Goal: Task Accomplishment & Management: Use online tool/utility

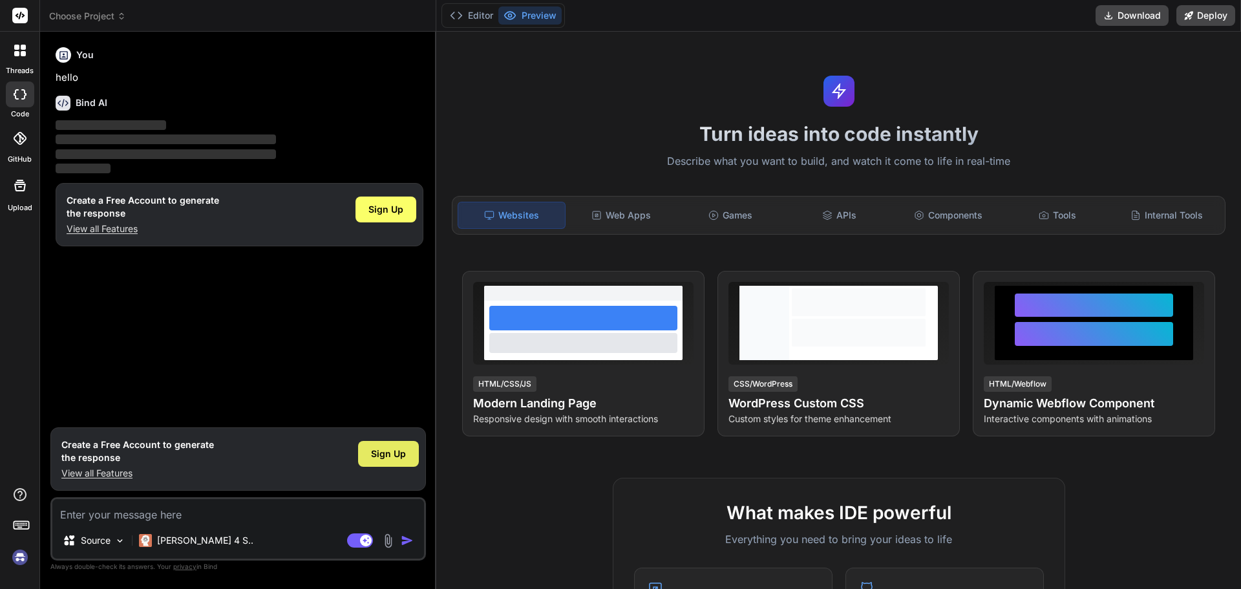
click at [384, 451] on span "Sign Up" at bounding box center [388, 453] width 35 height 13
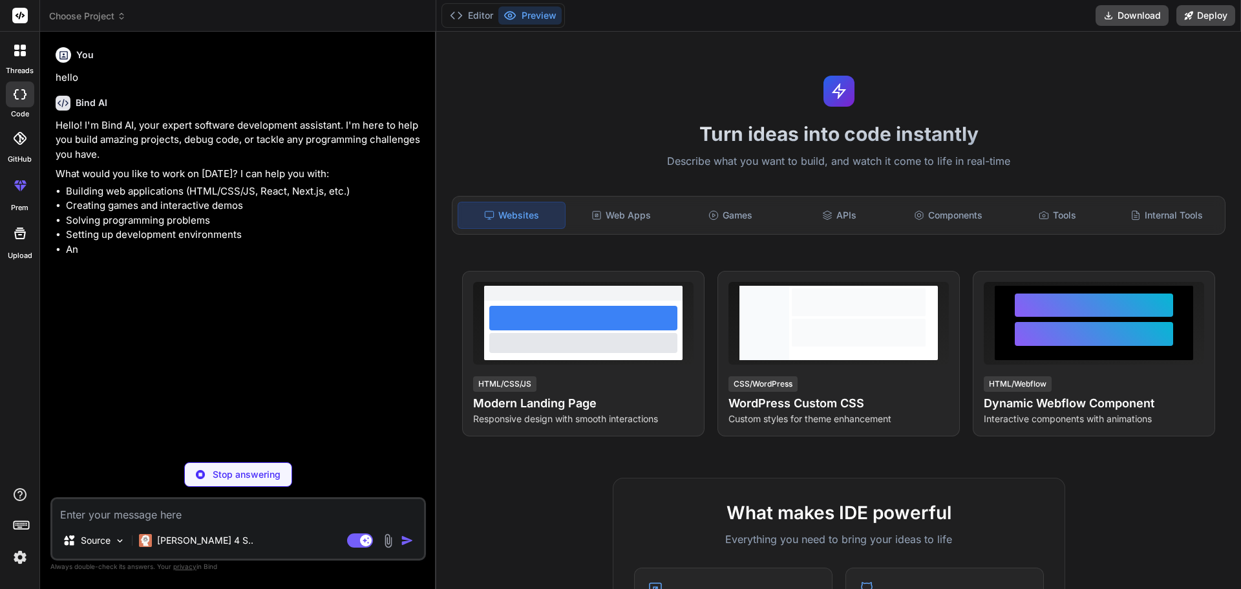
click at [249, 474] on p "Stop answering" at bounding box center [247, 474] width 68 height 13
type textarea "x"
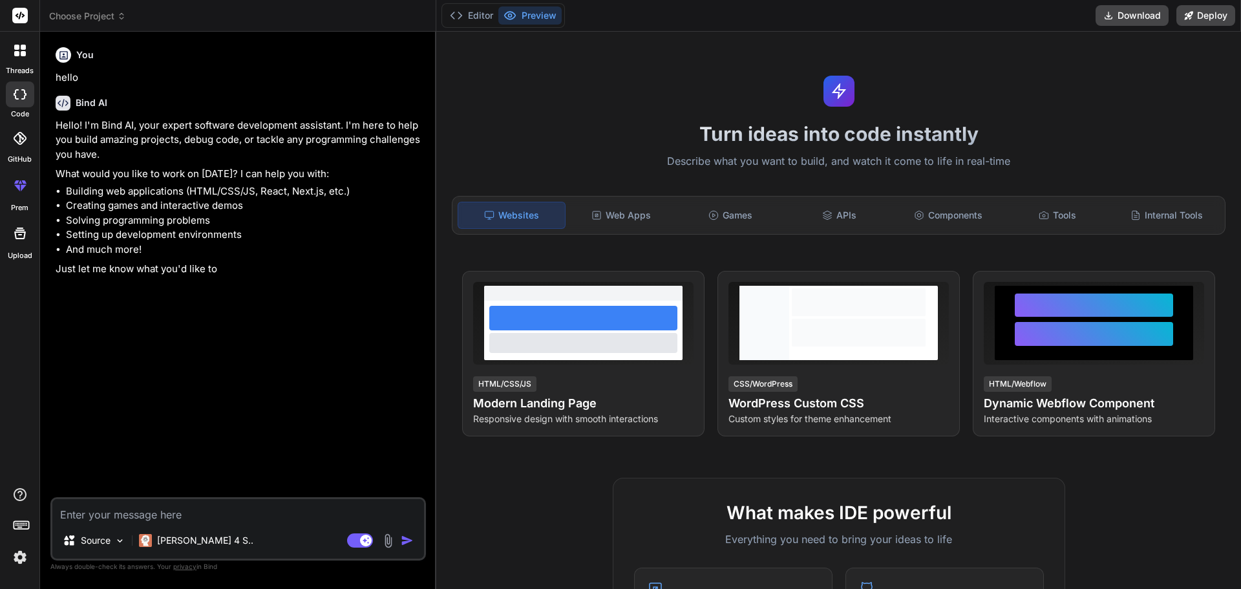
click at [222, 517] on textarea at bounding box center [238, 510] width 372 height 23
paste textarea "for this project use react for frontend and give backend .NET 7.0 or lower code…"
type textarea "for this project use react for frontend and give backend .NET 7.0 or lower code…"
type textarea "x"
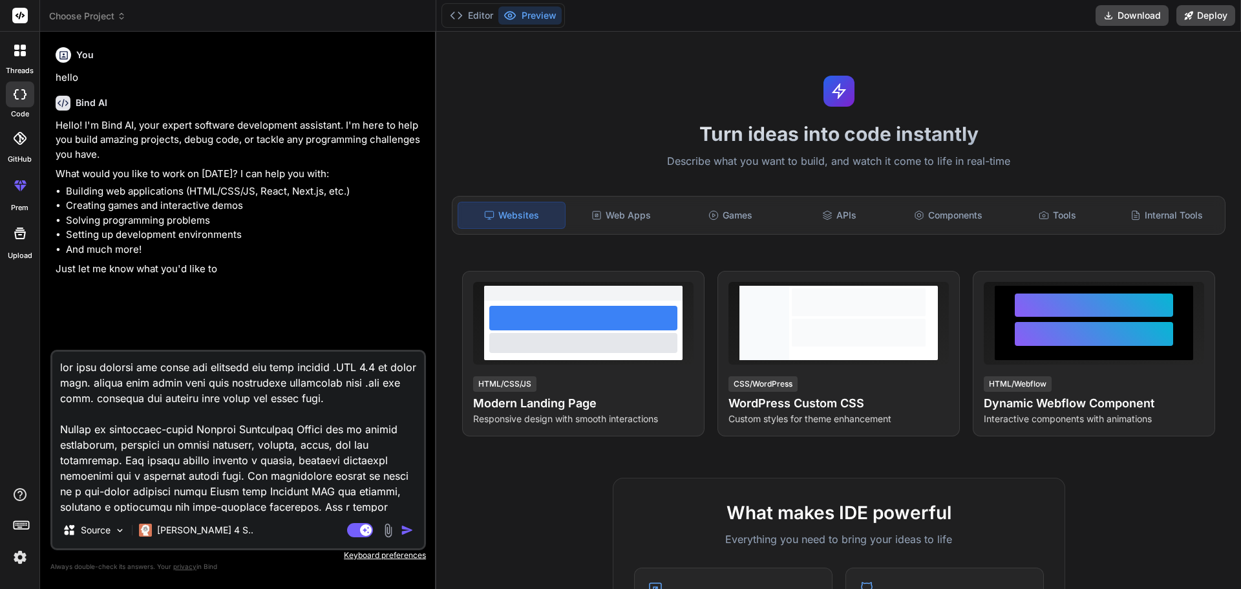
drag, startPoint x: 139, startPoint y: 368, endPoint x: 383, endPoint y: 402, distance: 245.9
click at [383, 402] on textarea at bounding box center [238, 432] width 372 height 160
type textarea "for this project u Create an enterprise-level Project Management System for an …"
type textarea "x"
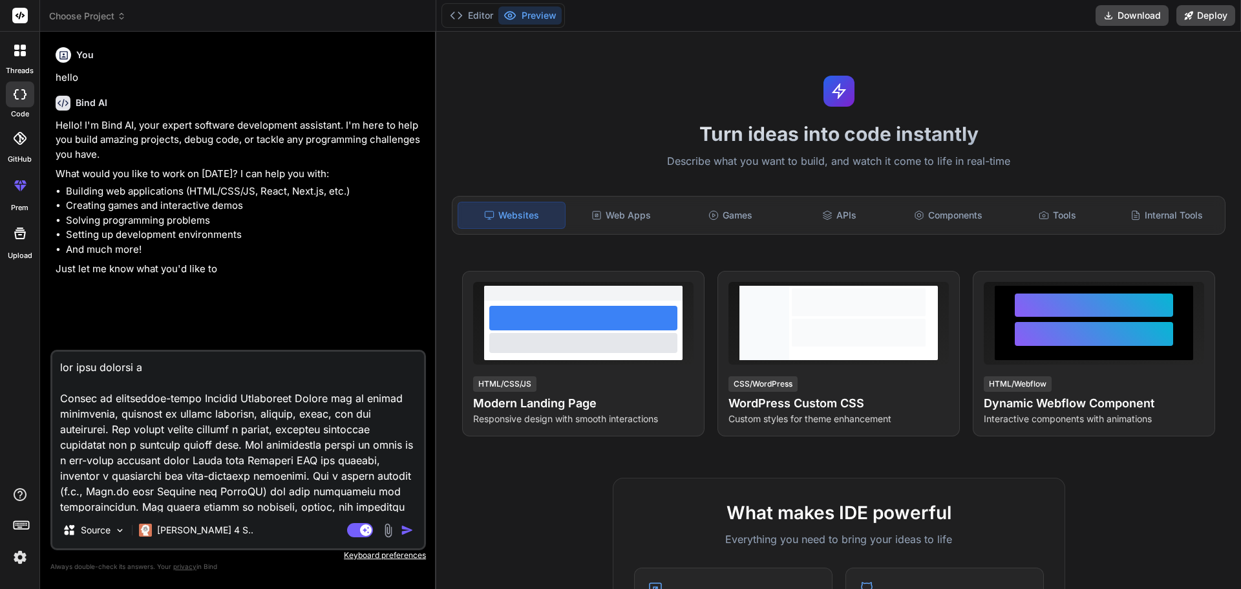
type textarea "for this project Create an enterprise-level Project Management System for an of…"
type textarea "x"
type textarea "for this project p Create an enterprise-level Project Management System for an …"
type textarea "x"
type textarea "for this project pl Create an enterprise-level Project Management System for an…"
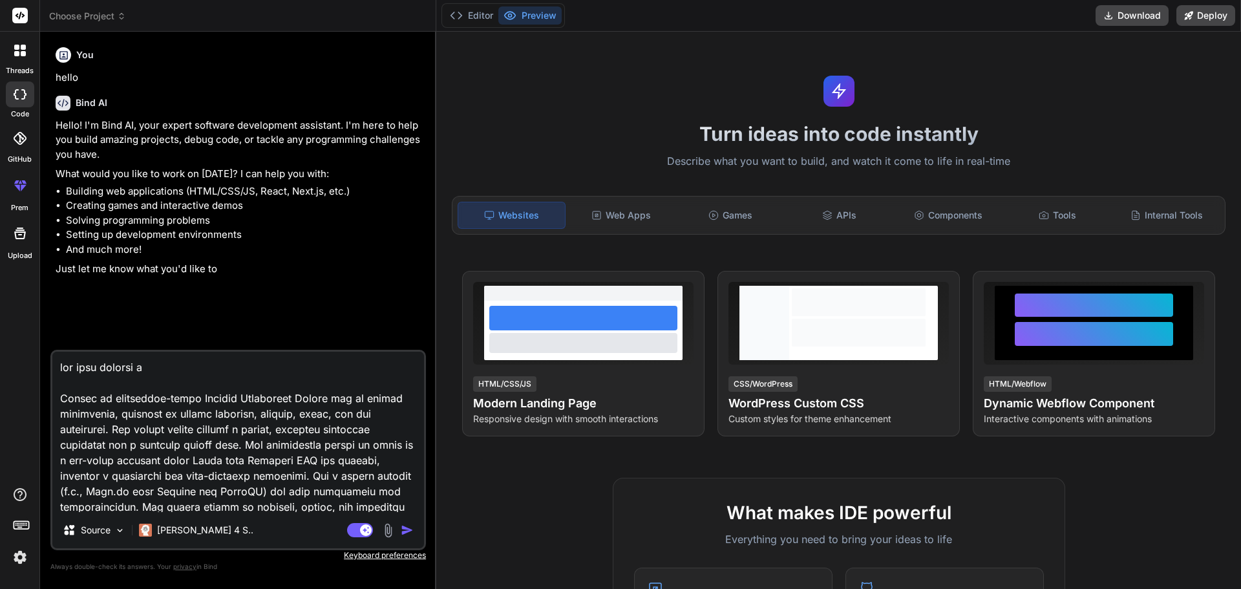
type textarea "x"
type textarea "for this project ple Create an enterprise-level Project Management System for a…"
type textarea "x"
type textarea "for this project plea Create an enterprise-level Project Management System for …"
type textarea "x"
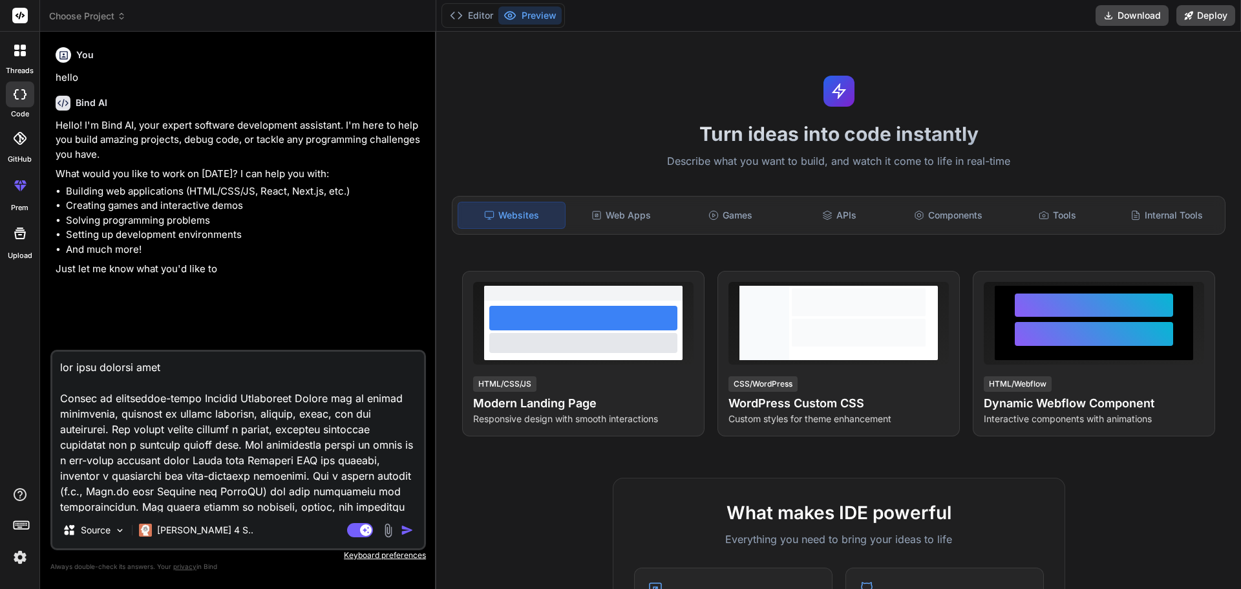
type textarea "for this project pleas Create an enterprise-level Project Management System for…"
type textarea "x"
type textarea "for this project pleas Create an enterprise-level Project Management System for…"
type textarea "x"
type textarea "for this project pleas e Create an enterprise-level Project Management System f…"
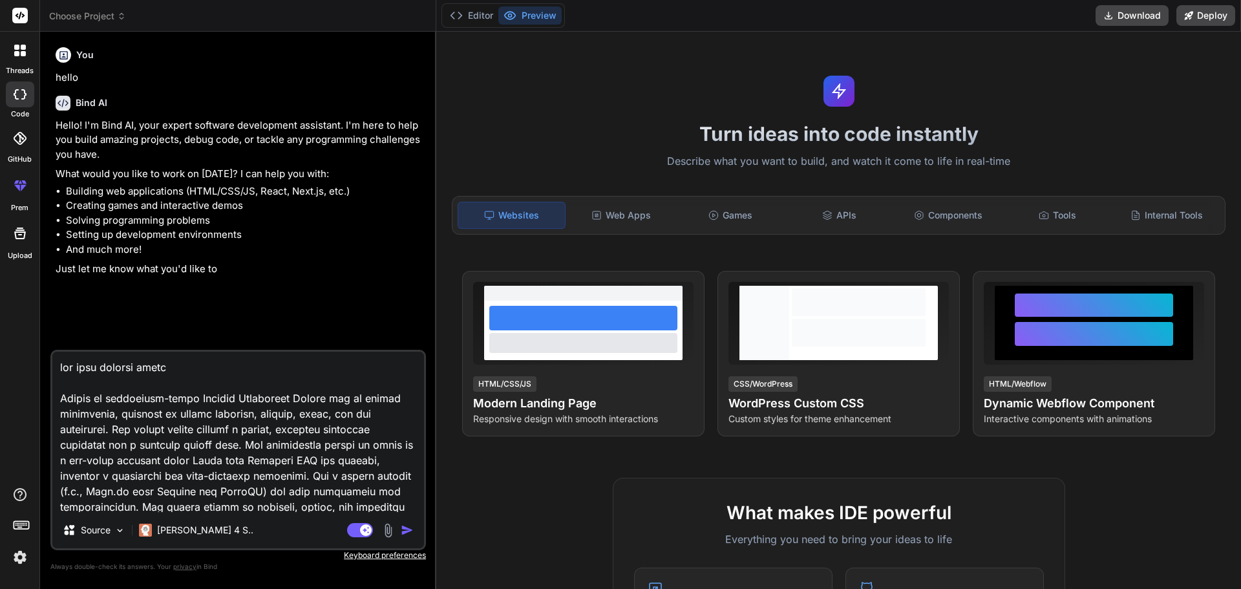
type textarea "x"
type textarea "for this project pleas Create an enterprise-level Project Management System for…"
type textarea "x"
type textarea "for this project pleas Create an enterprise-level Project Management System for…"
type textarea "x"
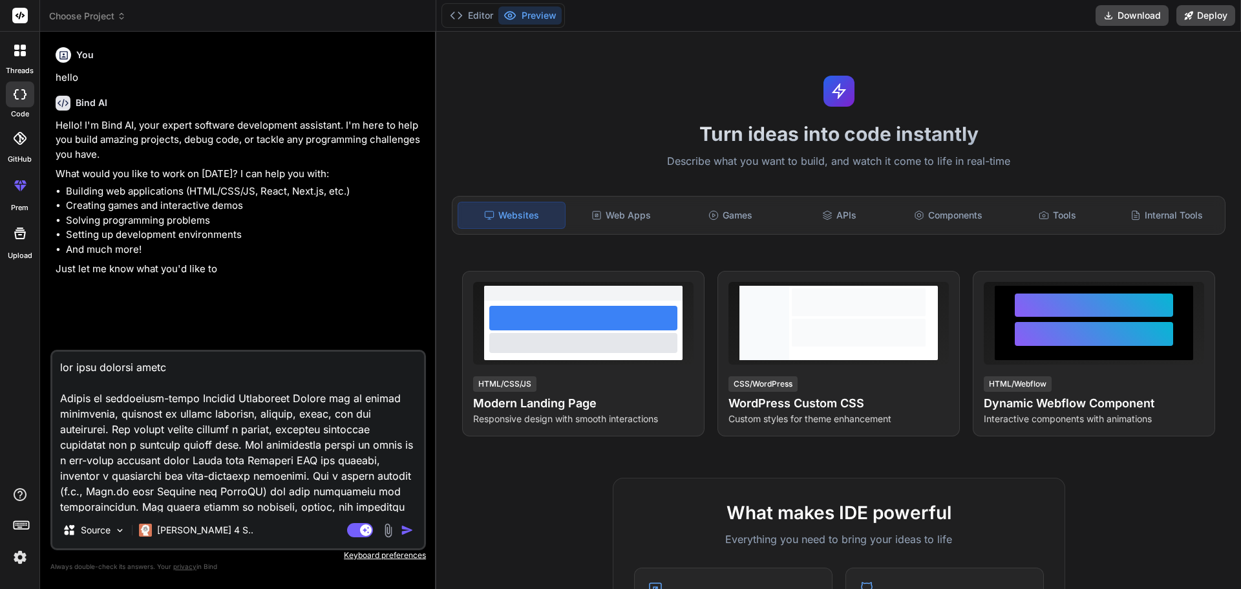
type textarea "for this project please Create an enterprise-level Project Management System fo…"
type textarea "x"
type textarea "for this project please Create an enterprise-level Project Management System fo…"
type textarea "x"
type textarea "for this project please i Create an enterprise-level Project Management System …"
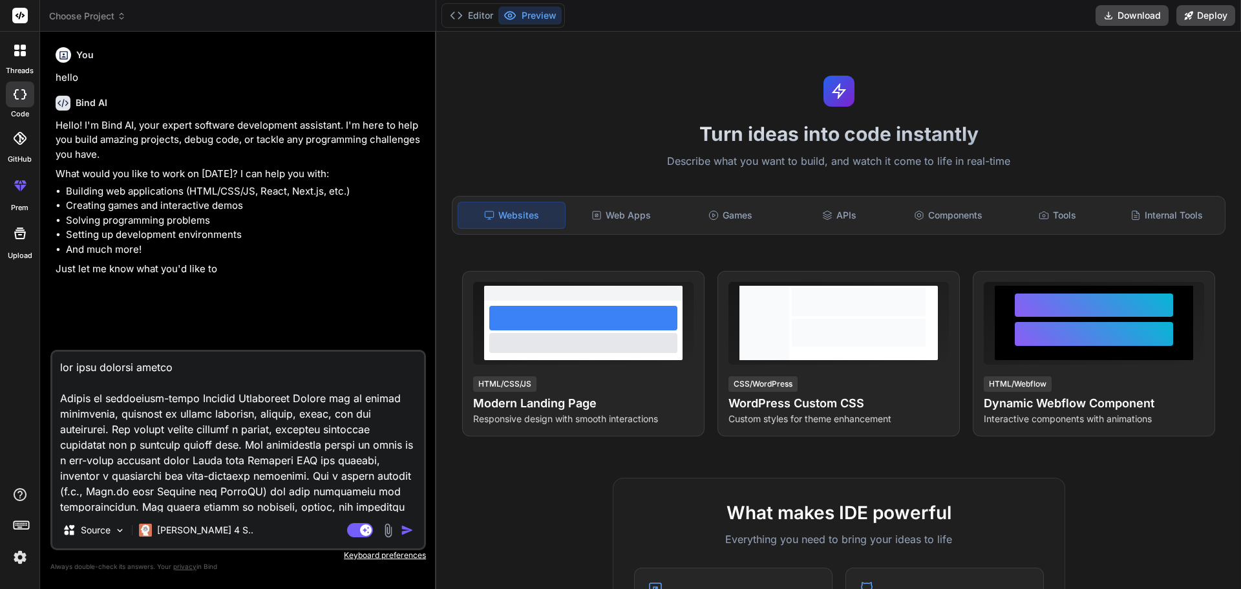
type textarea "x"
type textarea "for this project please is Create an enterprise-level Project Management System…"
type textarea "x"
type textarea "for this project please ise Create an enterprise-level Project Management Syste…"
type textarea "x"
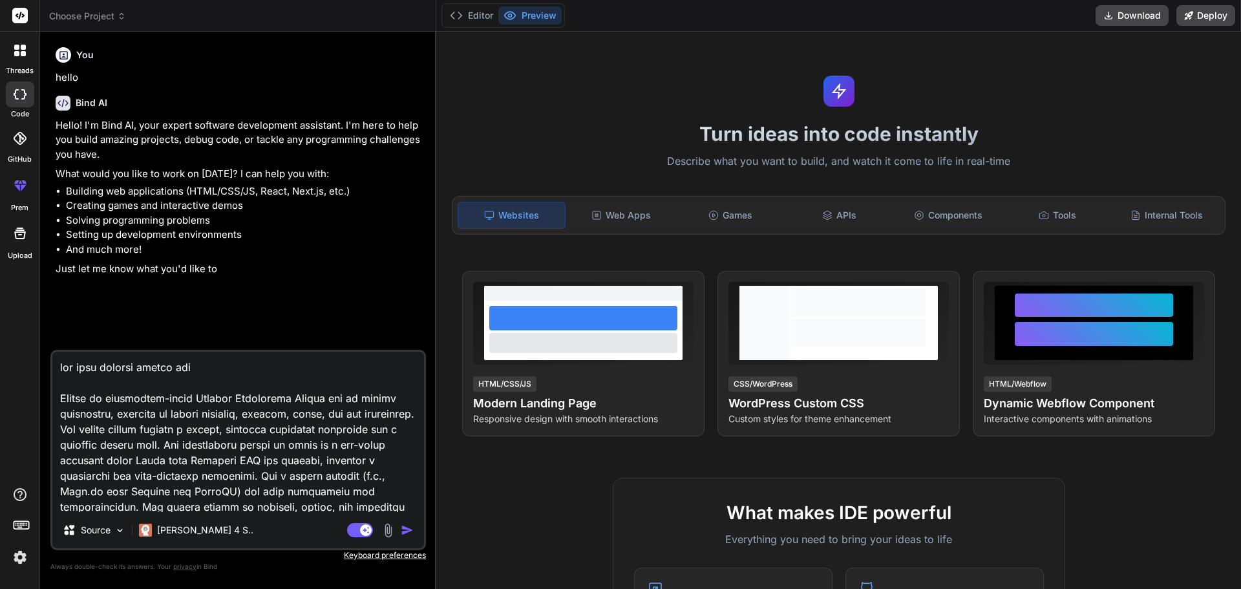
type textarea "for this project please ise Create an enterprise-level Project Management Syste…"
type textarea "x"
type textarea "for this project please ise Create an enterprise-level Project Management Syste…"
type textarea "x"
type textarea "for this project please is Create an enterprise-level Project Management System…"
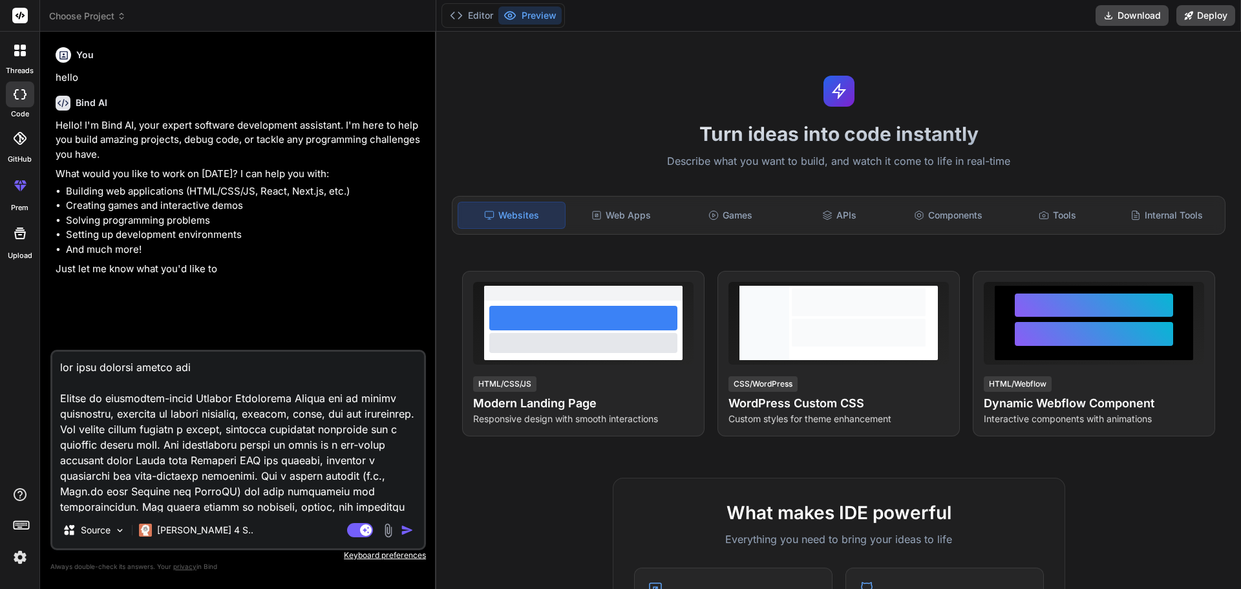
type textarea "x"
type textarea "for this project please i Create an enterprise-level Project Management System …"
type textarea "x"
type textarea "for this project please Create an enterprise-level Project Management System fo…"
type textarea "x"
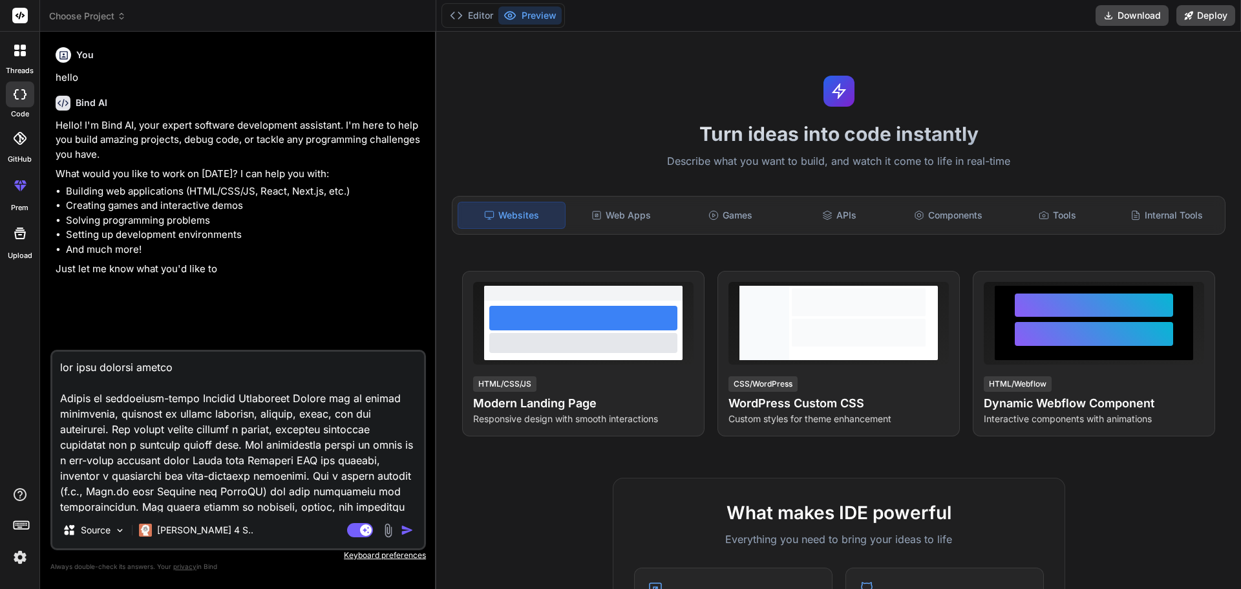
type textarea "for this project please u Create an enterprise-level Project Management System …"
type textarea "x"
type textarea "for this project please us Create an enterprise-level Project Management System…"
type textarea "x"
type textarea "for this project please use Create an enterprise-level Project Management Syste…"
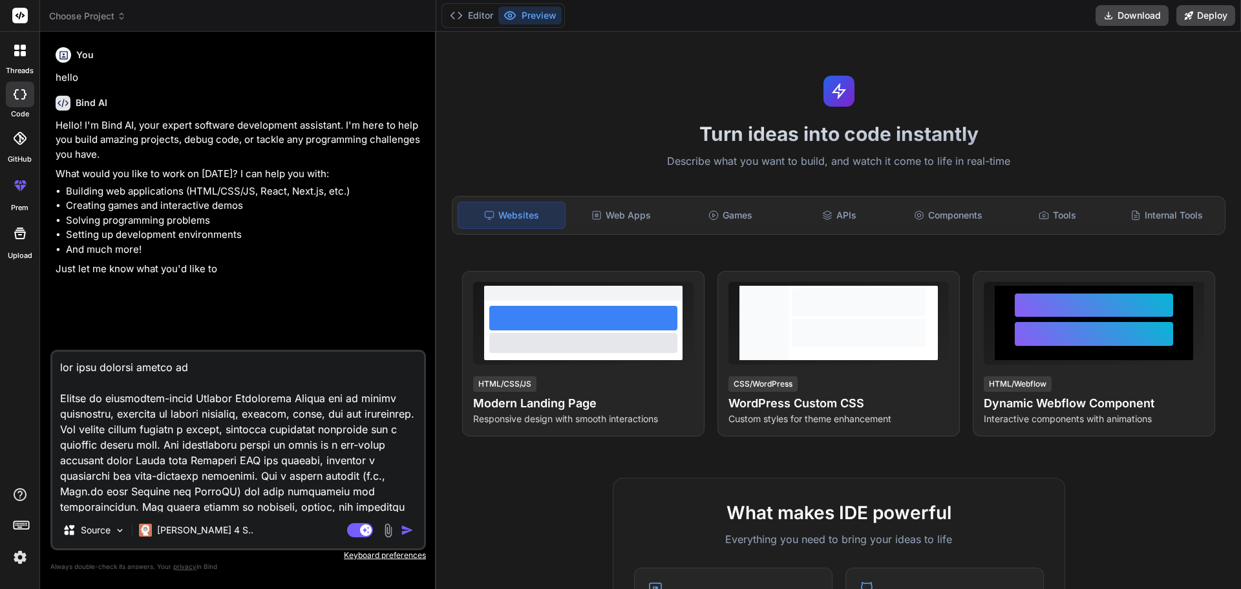
type textarea "x"
type textarea "for this project please use Create an enterprise-level Project Management Syste…"
type textarea "x"
type textarea "for this project please use . Create an enterprise-level Project Management Sys…"
type textarea "x"
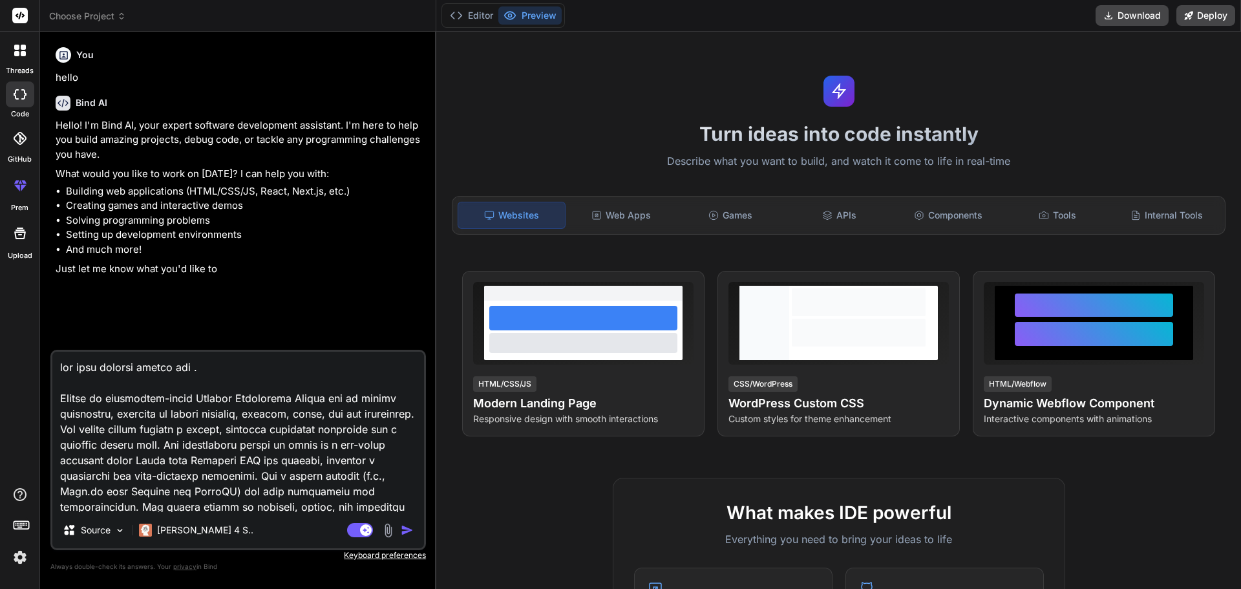
type textarea "for this project please use .n Create an enterprise-level Project Management Sy…"
type textarea "x"
type textarea "for this project please use .ne Create an enterprise-level Project Management S…"
type textarea "x"
type textarea "for this project please use .net Create an enterprise-level Project Management …"
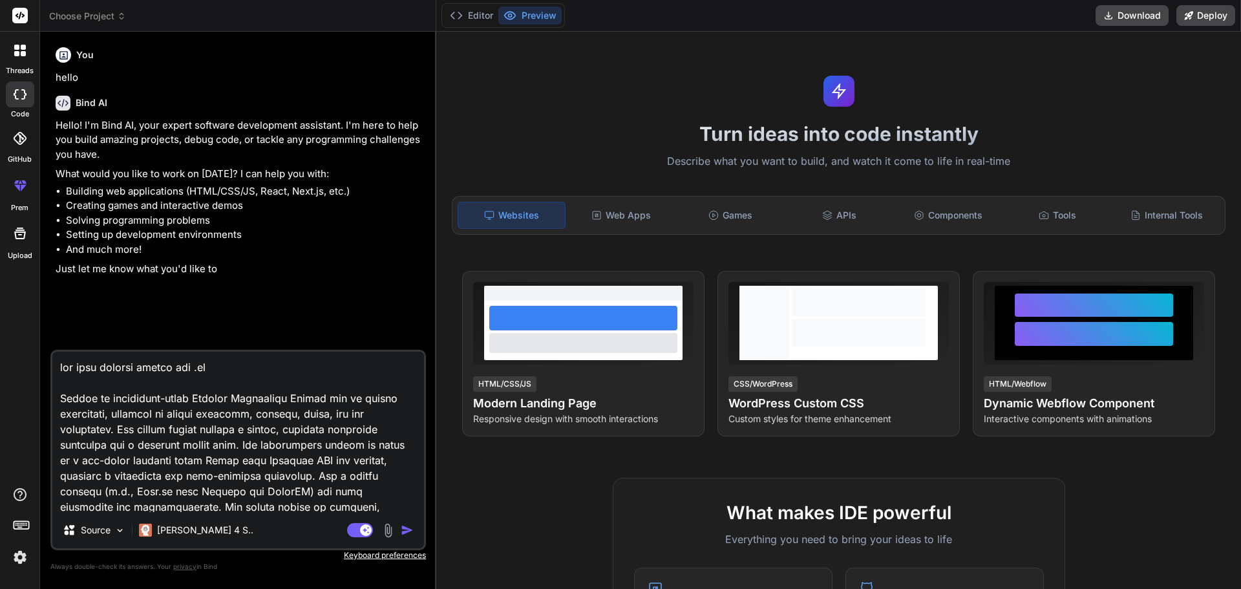
type textarea "x"
type textarea "for this project please use .net Create an enterprise-level Project Management …"
type textarea "x"
type textarea "for this project please use .net 4 Create an enterprise-level Project Managemen…"
type textarea "x"
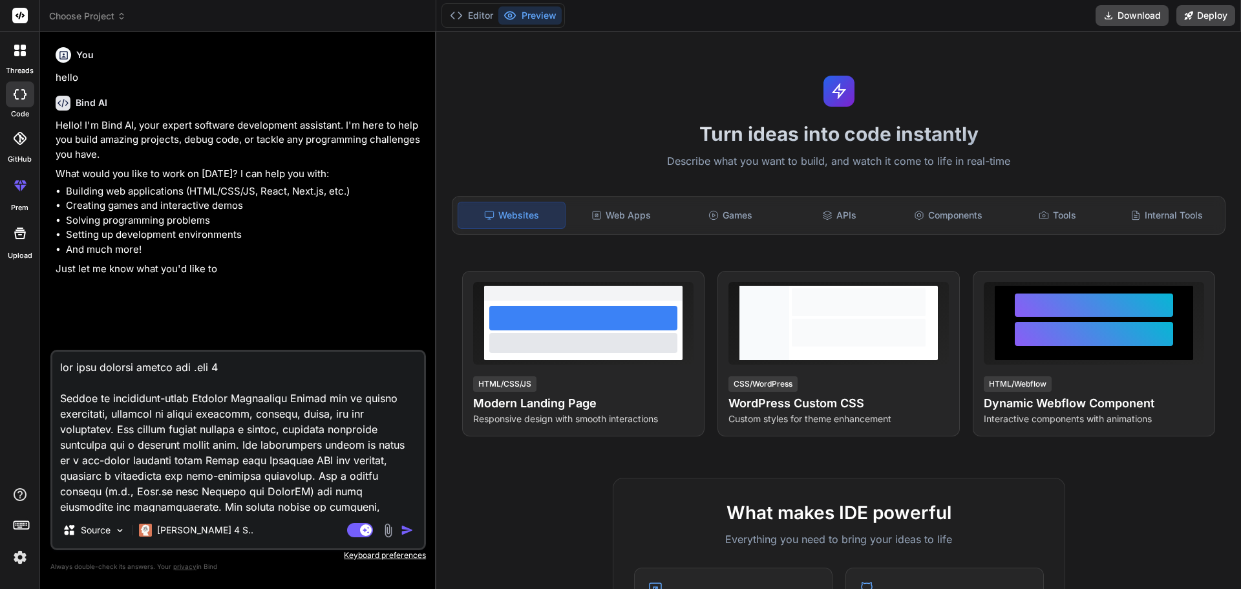
type textarea "for this project please use .net 4. Create an enterprise-level Project Manageme…"
type textarea "x"
type textarea "for this project please use .net 4.5 Create an enterprise-level Project Managem…"
type textarea "x"
type textarea "for this project please use .net 4.5 Create an enterprise-level Project Managem…"
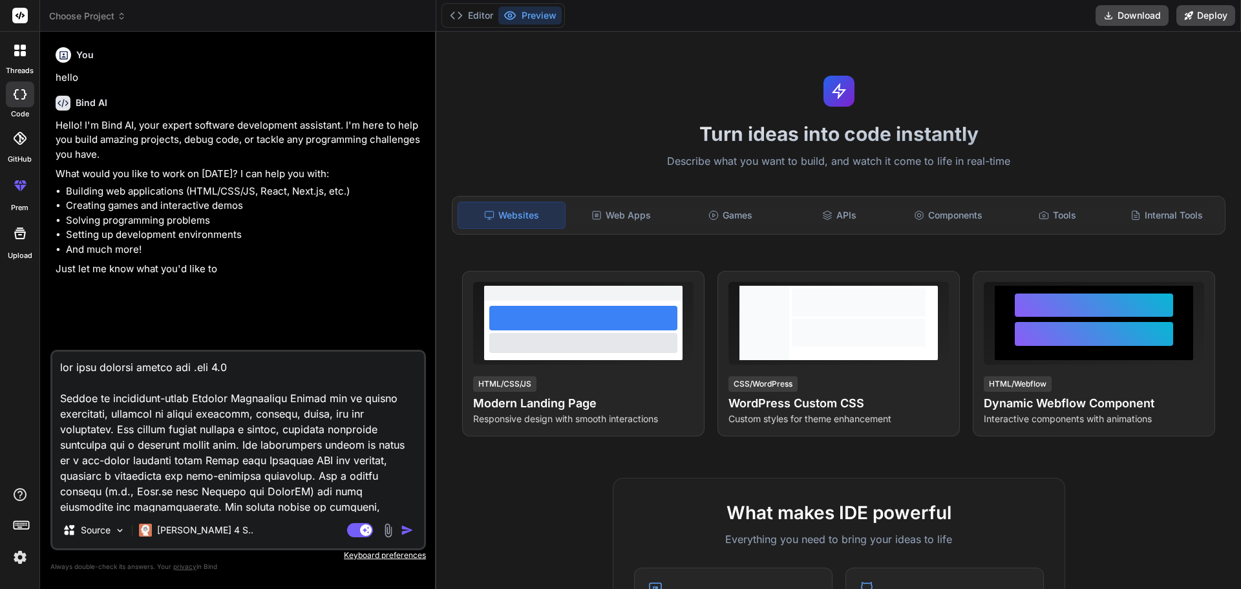
type textarea "x"
type textarea "for this project please use .net 4.5 a Create an enterprise-level Project Manag…"
type textarea "x"
type textarea "for this project please use .net 4.5 an Create an enterprise-level Project Mana…"
type textarea "x"
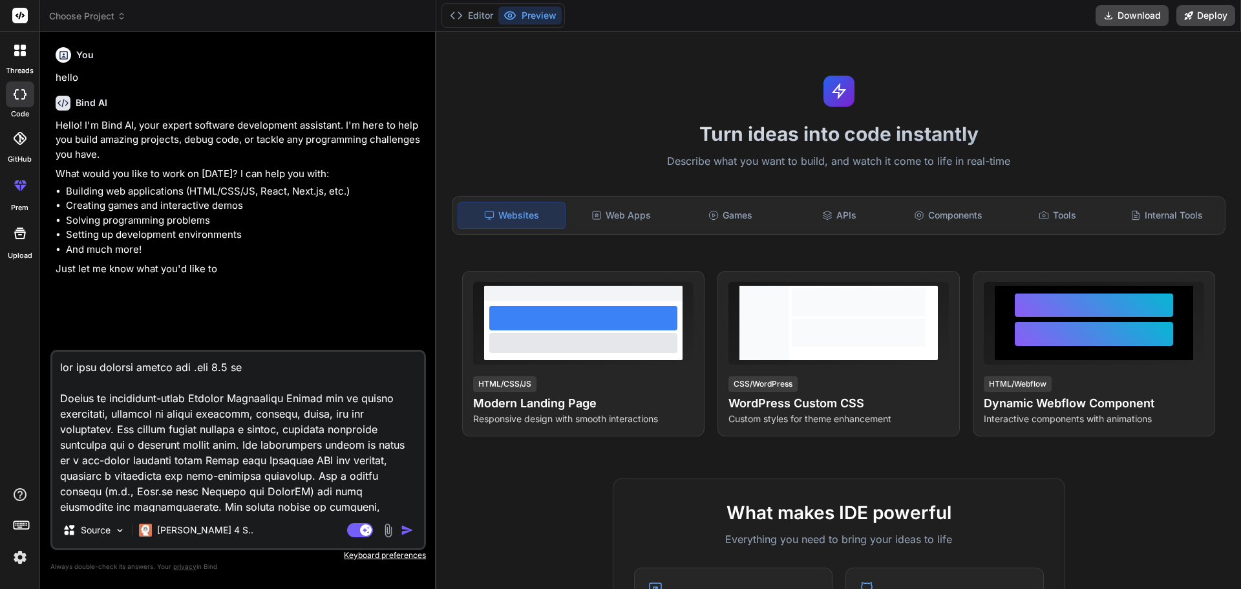
type textarea "for this project please use .net 4.5 and Create an enterprise-level Project Man…"
type textarea "x"
type textarea "for this project please use .net 4.5 and Create an enterprise-level Project Man…"
type textarea "x"
type textarea "for this project please use .net 4.5 cand Create an enterprise-level Project Ma…"
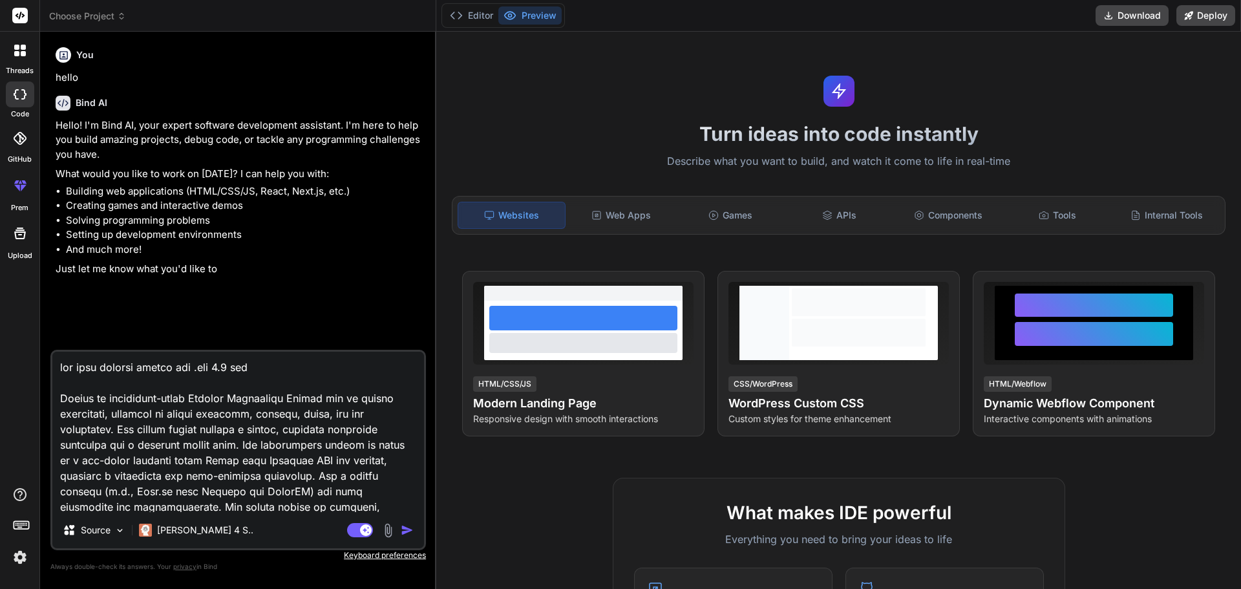
type textarea "x"
type textarea "for this project please use .net 4.5 coand Create an enterprise-level Project M…"
type textarea "x"
type textarea "for this project please use .net 4.5 comand Create an enterprise-level Project …"
type textarea "x"
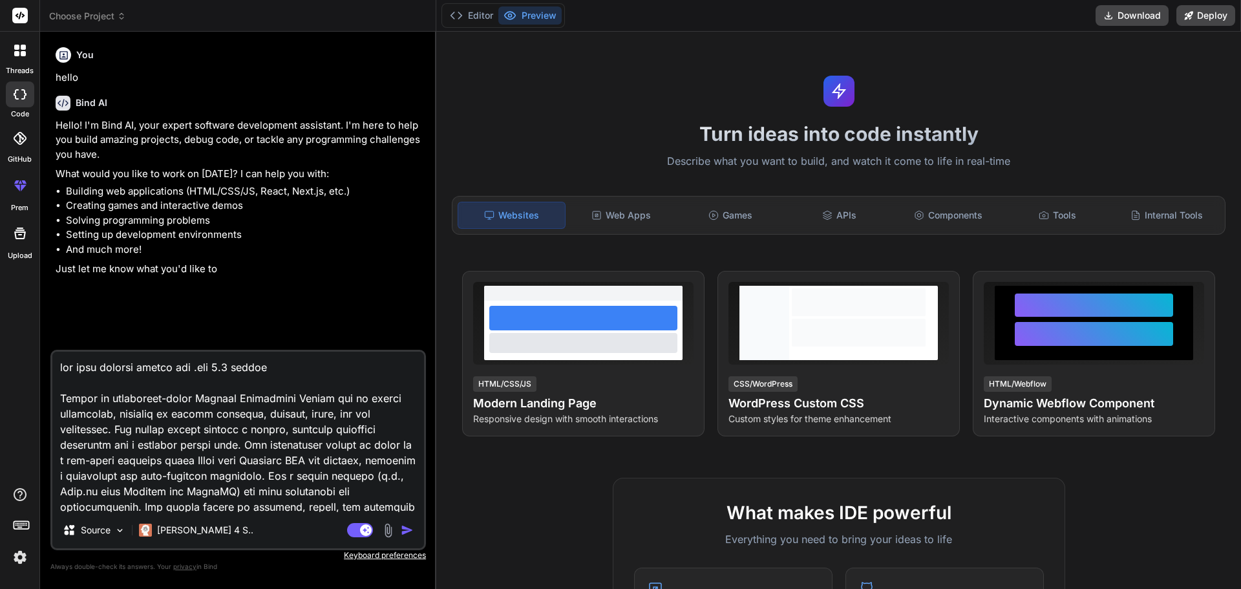
type textarea "for this project please use .net 4.5 compand Create an enterprise-level Project…"
type textarea "x"
type textarea "for this project please use .net 4.5 compland Create an enterprise-level Projec…"
type textarea "x"
type textarea "for this project please use .net 4.5 compleand Create an enterprise-level Proje…"
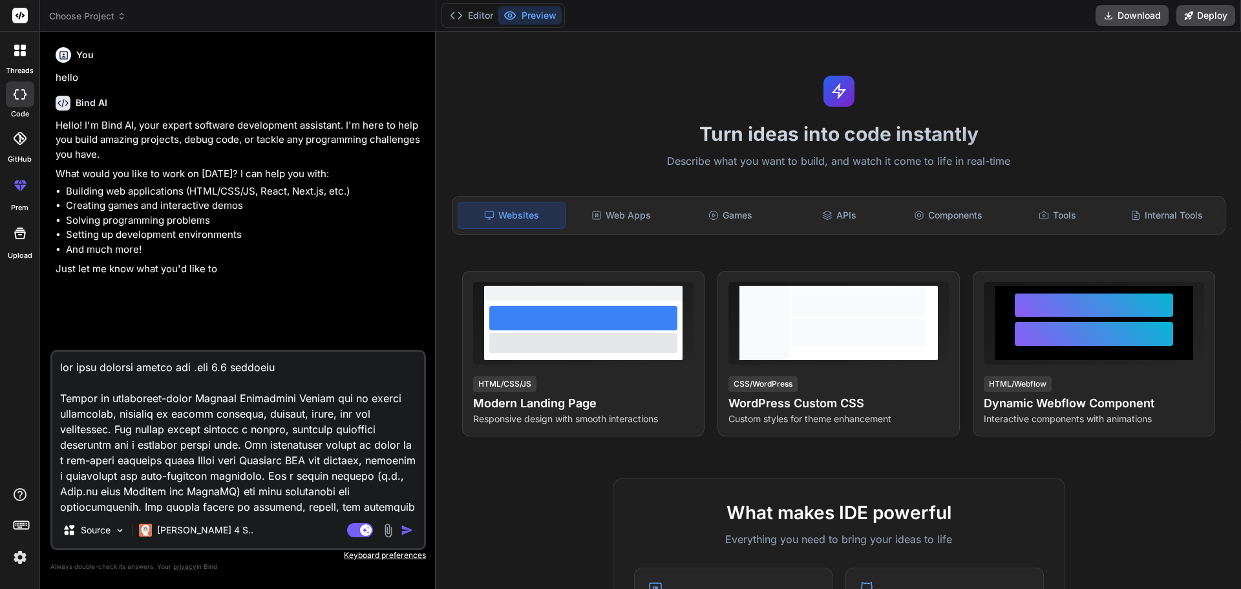
type textarea "x"
type textarea "for this project please use .net 4.5 completand Create an enterprise-level Proj…"
type textarea "x"
type textarea "for this project please use .net 4.5 completeand Create an enterprise-level Pro…"
type textarea "x"
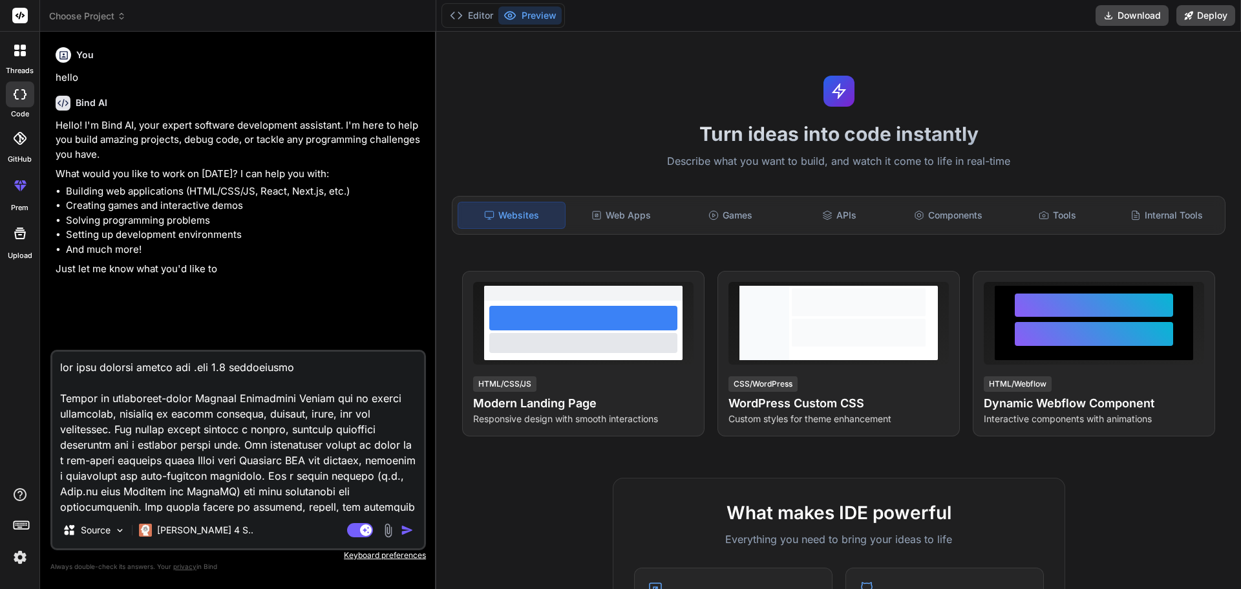
type textarea "for this project please use .net 4.5 completeland Create an enterprise-level Pr…"
type textarea "x"
type textarea "for this project please use .net 4.5 completelyand Create an enterprise-level P…"
type textarea "x"
type textarea "for this project please use .net 4.5 completely and Create an enterprise-level …"
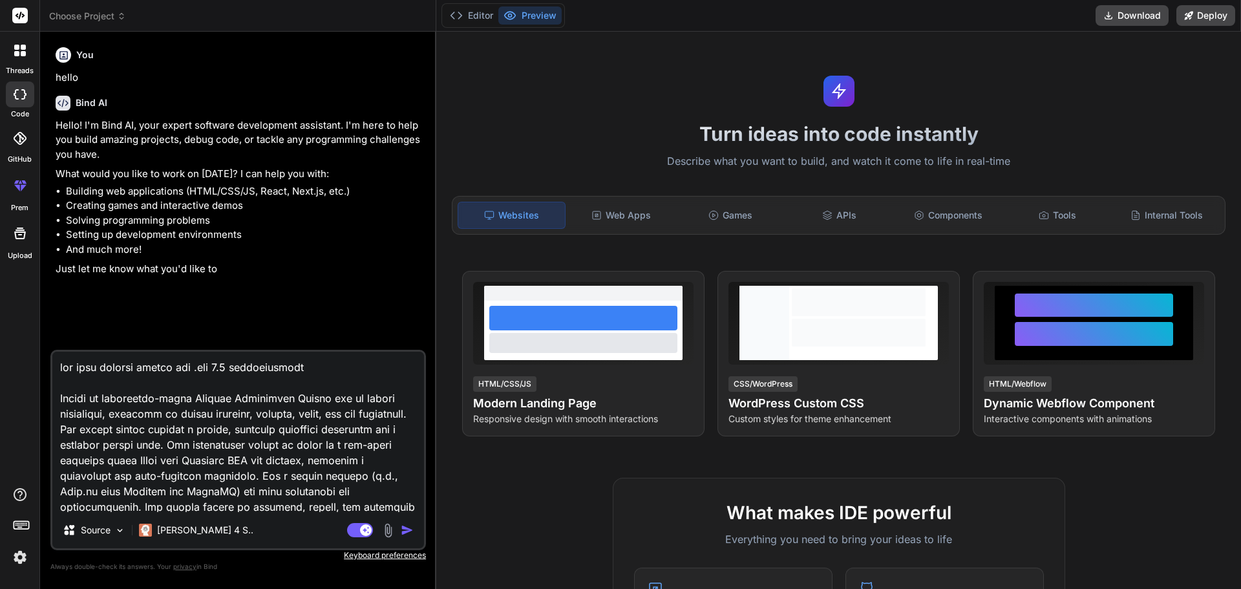
type textarea "x"
type textarea "for this project please use .net 4.5 completely and b Create an enterprise-leve…"
type textarea "x"
type textarea "for this project please use .net 4.5 completely and ba Create an enterprise-lev…"
type textarea "x"
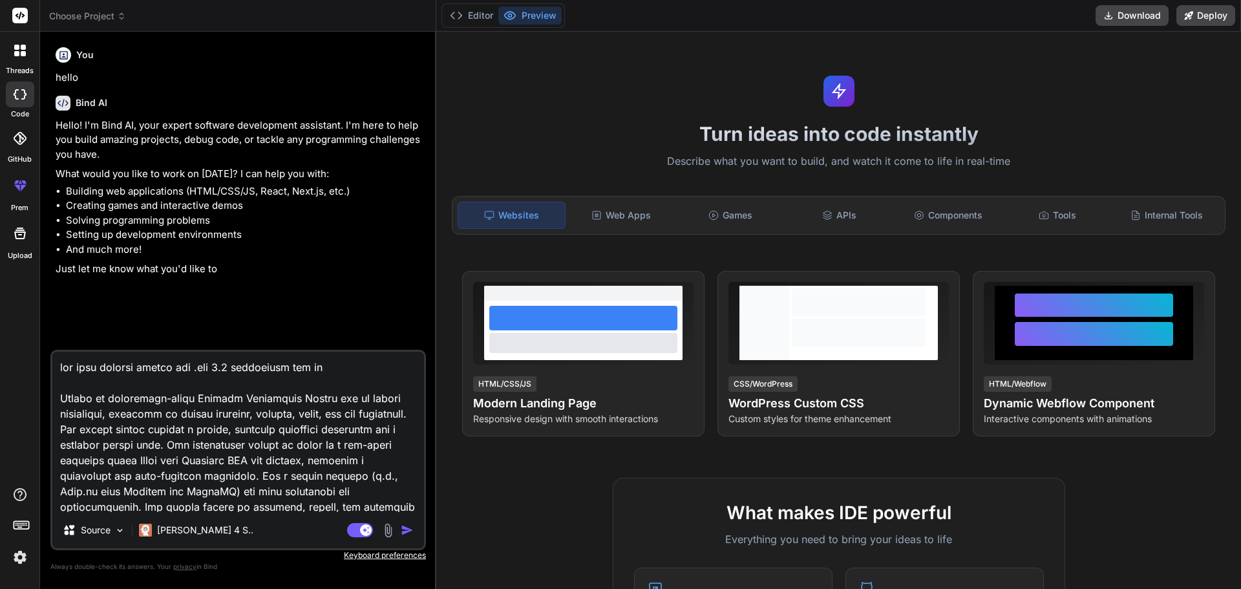
type textarea "for this project please use .net 4.5 completely and bac Create an enterprise-le…"
type textarea "x"
type textarea "for this project please use .net 4.5 completely and back Create an enterprise-l…"
type textarea "x"
type textarea "for this project please use .net 4.5 completely and [PERSON_NAME] Create an ent…"
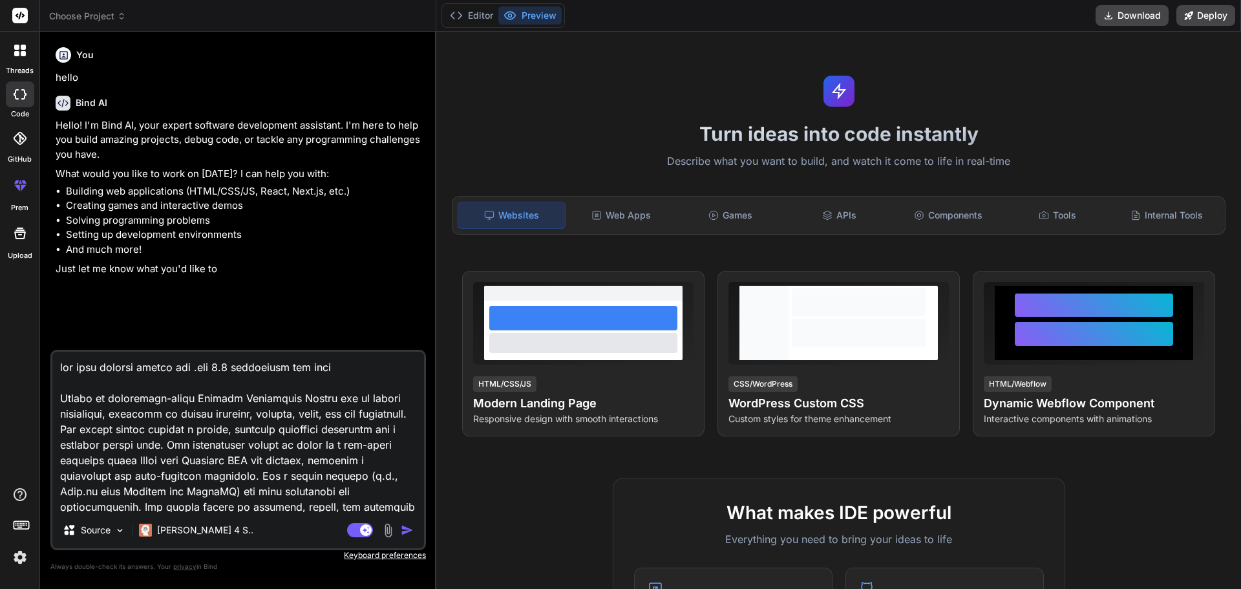
type textarea "x"
type textarea "for this project please use .net 4.5 completely and [PERSON_NAME] Create an ent…"
type textarea "x"
type textarea "for this project please use .net 4.5 completely and backend Create an enterpris…"
type textarea "x"
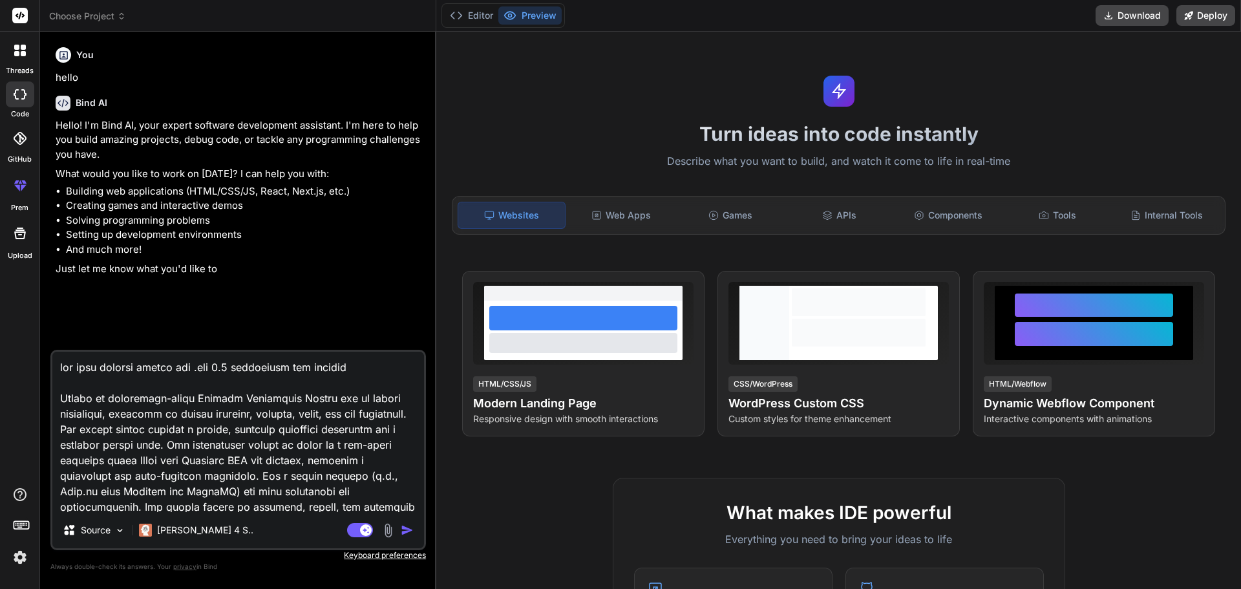
type textarea "for this project please use .net 4.5 completely and backend Create an enterpris…"
type textarea "x"
type textarea "for this project please use .net 4.5 completely and backend w Create an enterpr…"
type textarea "x"
type textarea "for this project please use .net 4.5 completely and backend Create an enterpris…"
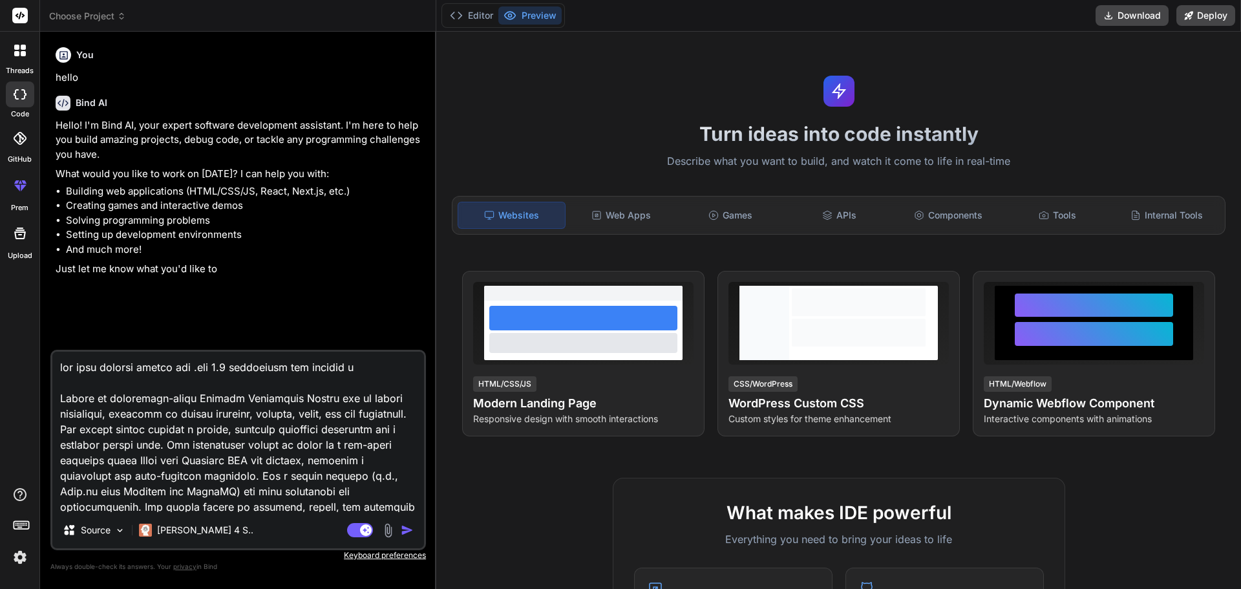
type textarea "x"
type textarea "for this project please use .net 4.5 completely and backend Create an enterpris…"
type textarea "x"
type textarea "for this project please use .net 4.5 completely and [PERSON_NAME] Create an ent…"
type textarea "x"
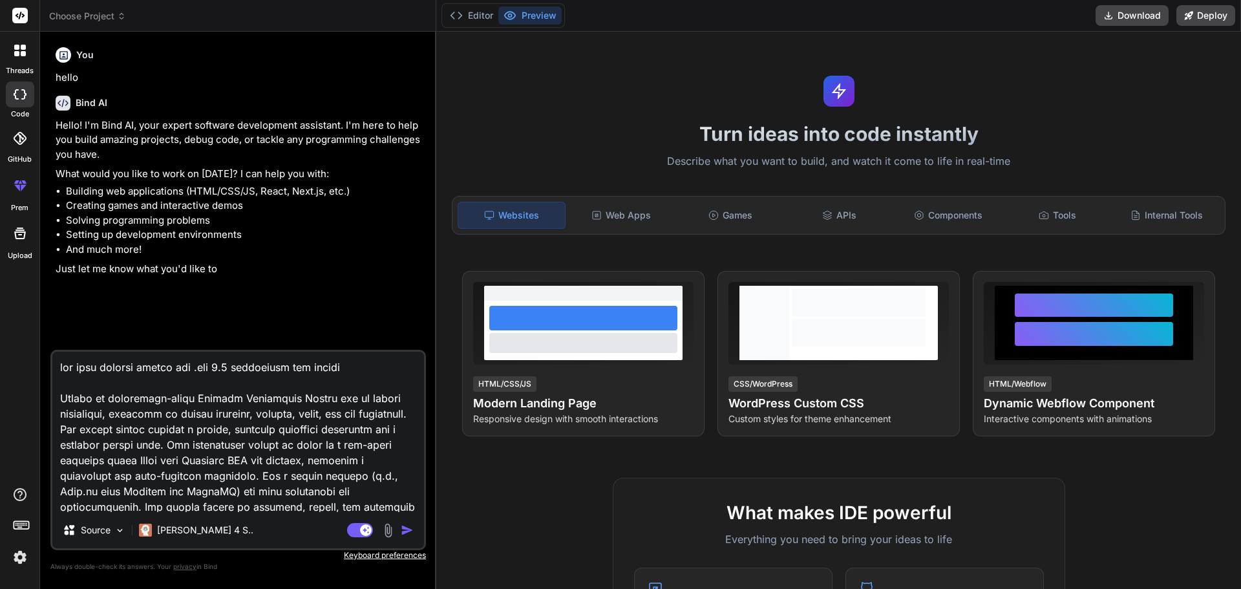
type textarea "for this project please use .net 4.5 completely and [PERSON_NAME] Create an ent…"
type textarea "x"
type textarea "for this project please use .net 4.5 completely and back Create an enterprise-l…"
type textarea "x"
type textarea "for this project please use .net 4.5 completely and bac Create an enterprise-le…"
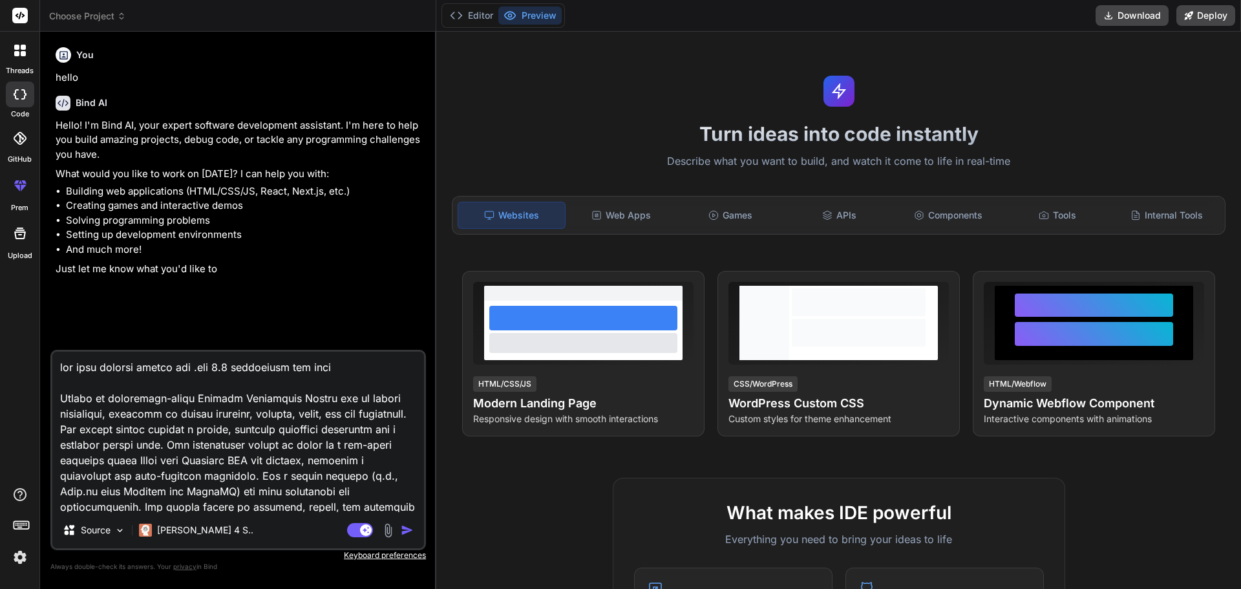
type textarea "x"
type textarea "for this project please use .net 4.5 completely and ba Create an enterprise-lev…"
type textarea "x"
type textarea "for this project please use .net 4.5 completely and b Create an enterprise-leve…"
type textarea "x"
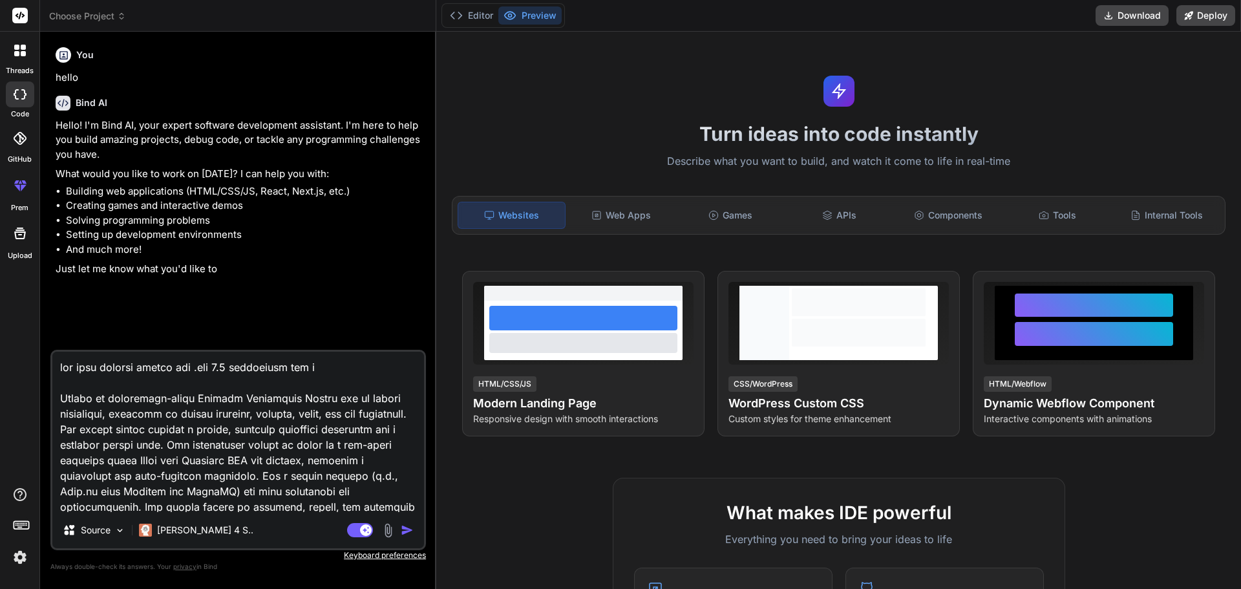
type textarea "for this project please use .net 4.5 completely and Create an enterprise-level …"
type textarea "x"
type textarea "for this project please use .net 4.5 completely and Create an enterprise-level …"
type textarea "x"
type textarea "for this project please use .net 4.5 completely an Create an enterprise-level P…"
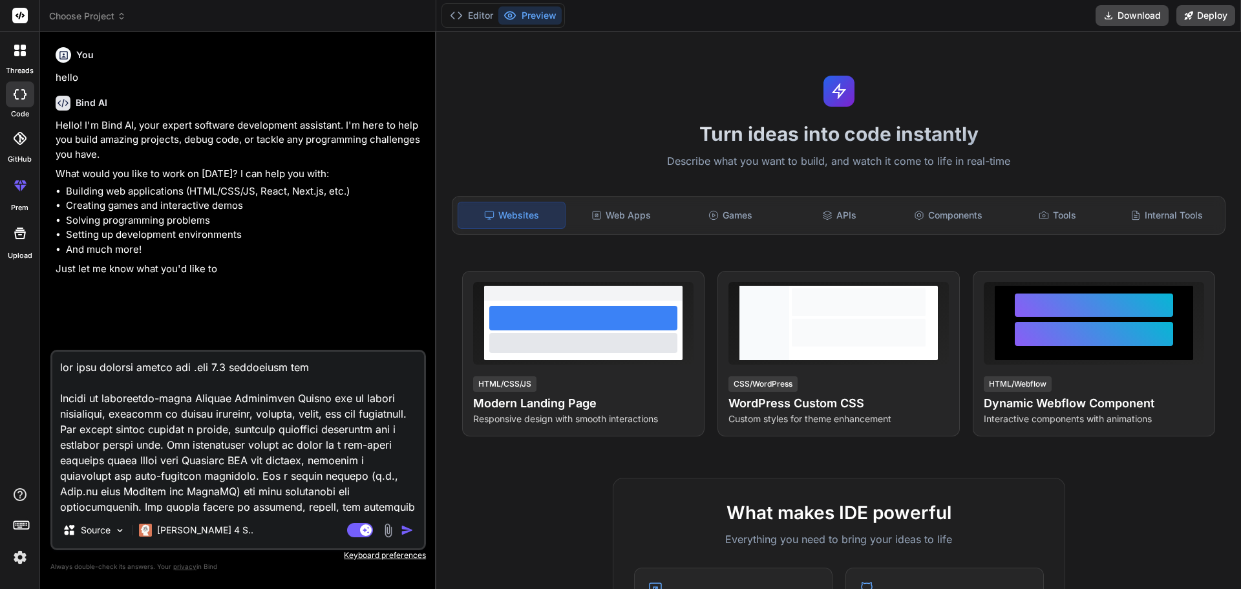
type textarea "x"
type textarea "for this project please use .net 4.5 completely a Create an enterprise-level Pr…"
type textarea "x"
type textarea "for this project please use .net 4.5 completely Create an enterprise-level Proj…"
type textarea "x"
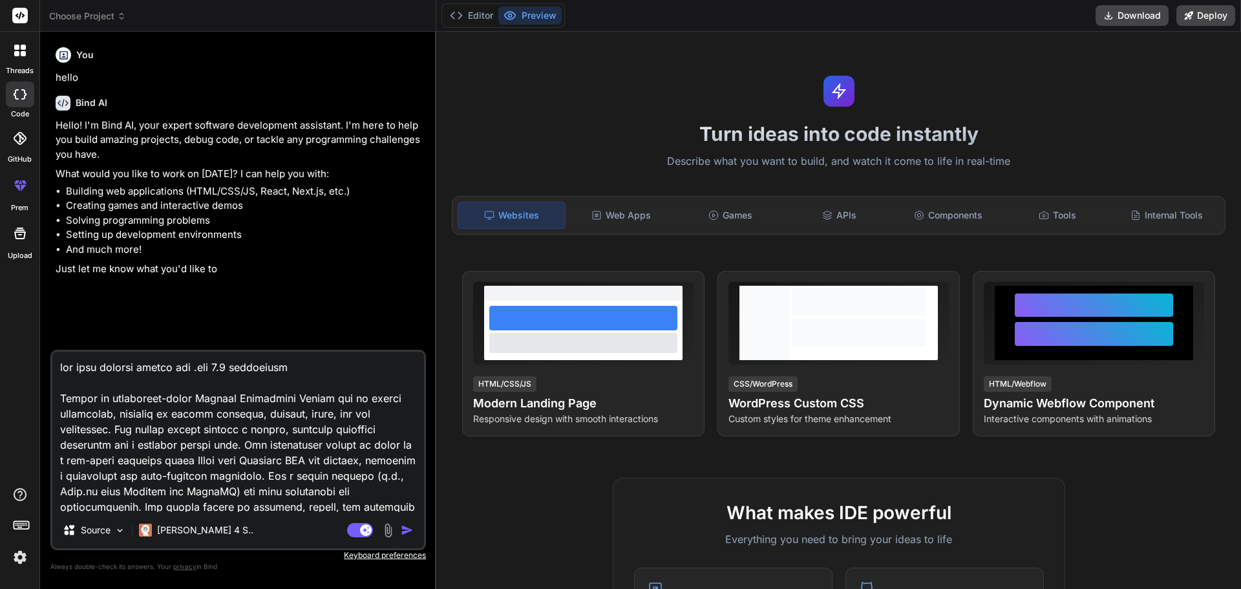
type textarea "for this project please use .net 4.5 completely ( Create an enterprise-level Pr…"
type textarea "x"
type textarea "for this project please use .net 4.5 completely (f Create an enterprise-level P…"
type textarea "x"
type textarea "for this project please use .net 4.5 completely (fr Create an enterprise-level …"
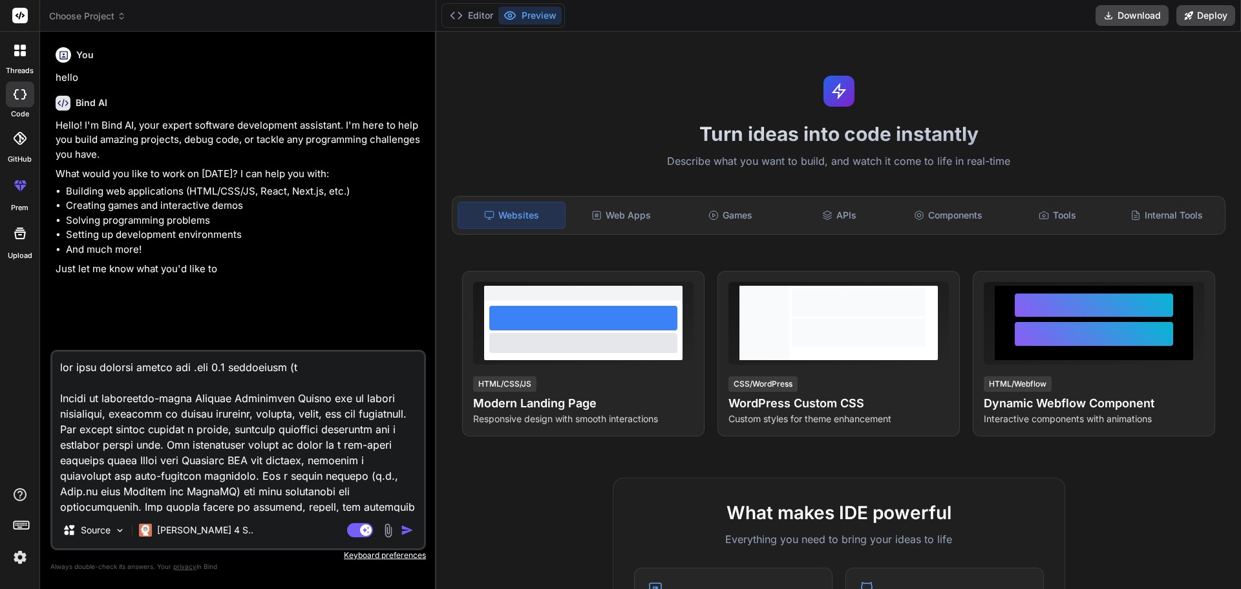
type textarea "x"
type textarea "for this project please use .net 4.5 completely (fro Create an enterprise-level…"
type textarea "x"
type textarea "for this project please use .net 4.5 completely (fron Create an enterprise-leve…"
type textarea "x"
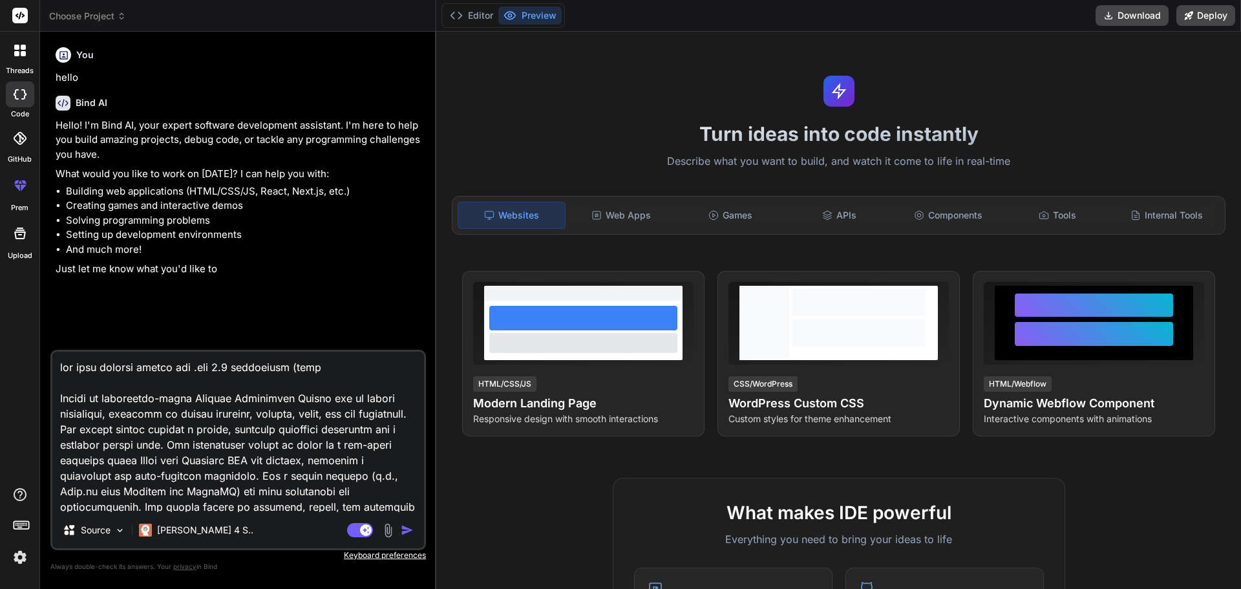
type textarea "for this project please use .net 4.5 completely (front Create an enterprise-lev…"
type textarea "x"
type textarea "for this project please use .net 4.5 completely (fronte Create an enterprise-le…"
type textarea "x"
type textarea "for this project please use .net 4.5 completely (fronten Create an enterprise-l…"
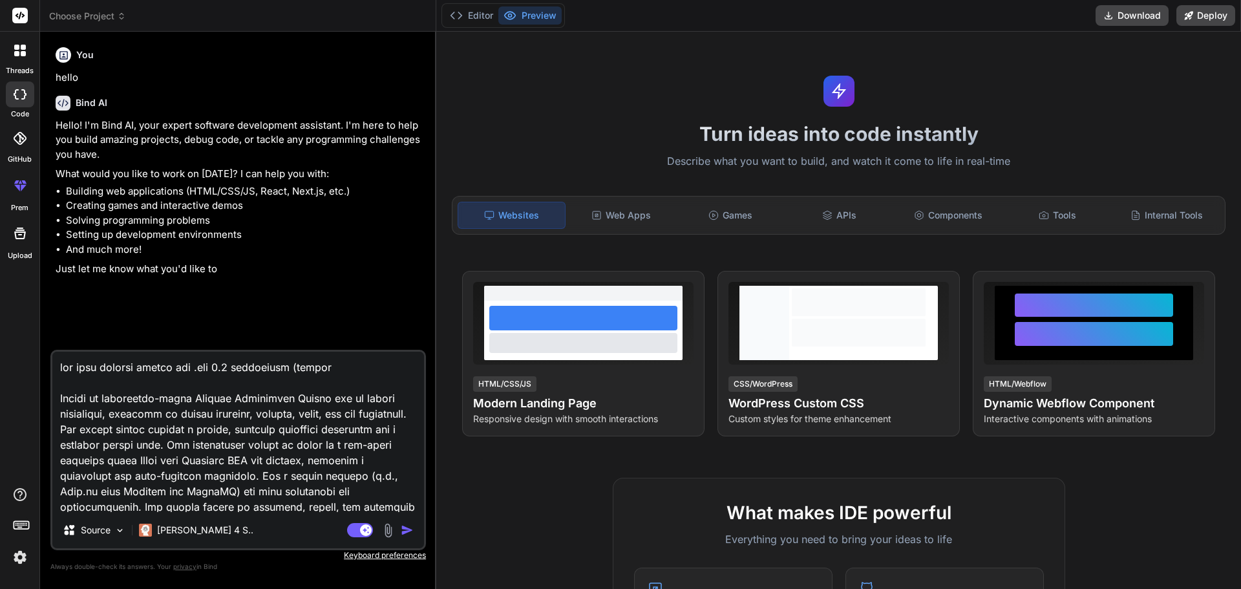
type textarea "x"
type textarea "for this project please use .net 4.5 completely (frontend Create an enterprise-…"
type textarea "x"
type textarea "for this project please use .net 4.5 completely (frontend Create an enterprise-…"
type textarea "x"
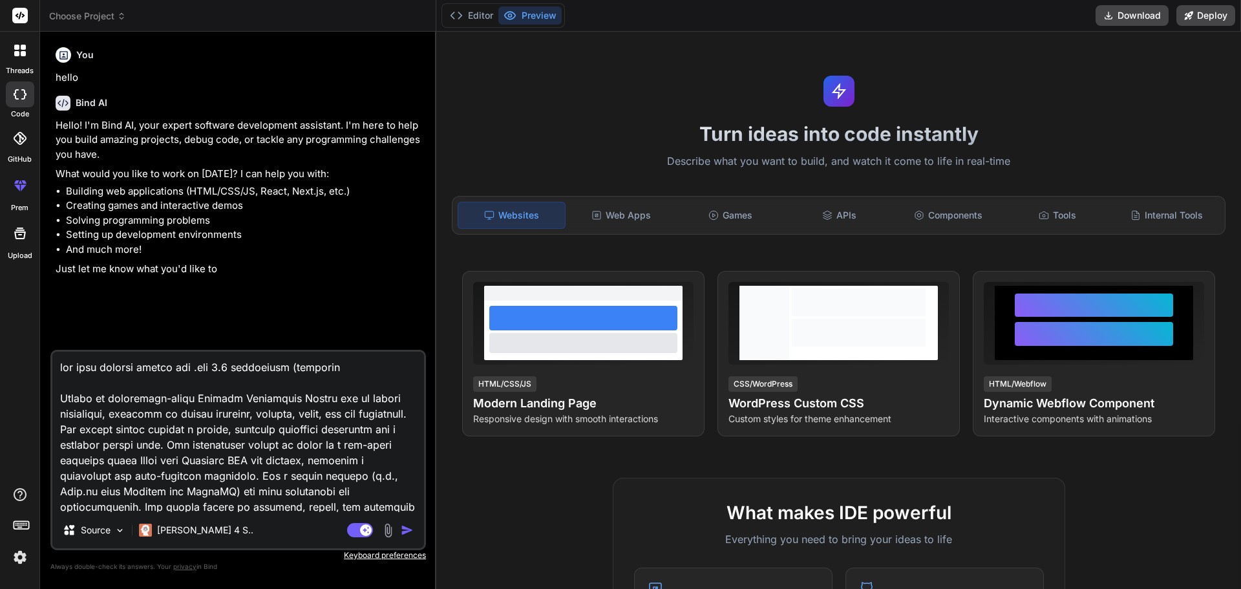
type textarea "for this project please use .net 4.5 completely (frontend a Create an enterpris…"
type textarea "x"
type textarea "for this project please use .net 4.5 completely (frontend an Create an enterpri…"
type textarea "x"
type textarea "for this project please use .net 4.5 completely (frontend and Create an enterpr…"
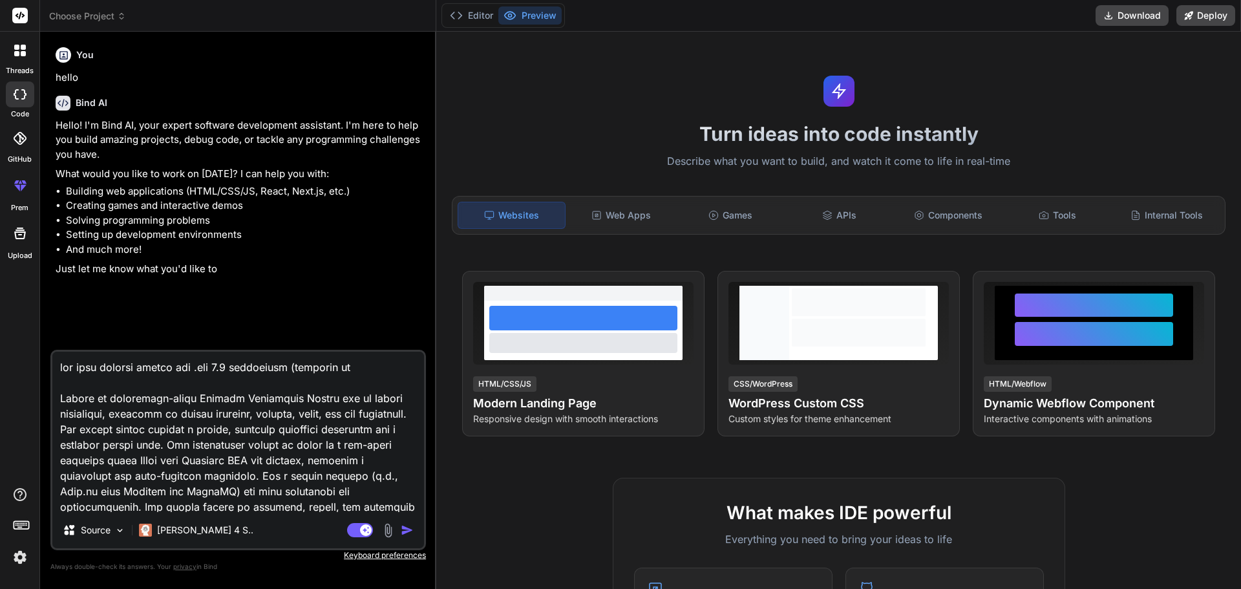
type textarea "x"
type textarea "for this project please use .net 4.5 completely (frontend and Create an enterpr…"
type textarea "x"
type textarea "for this project please use .net 4.5 completely (frontend and b Create an enter…"
type textarea "x"
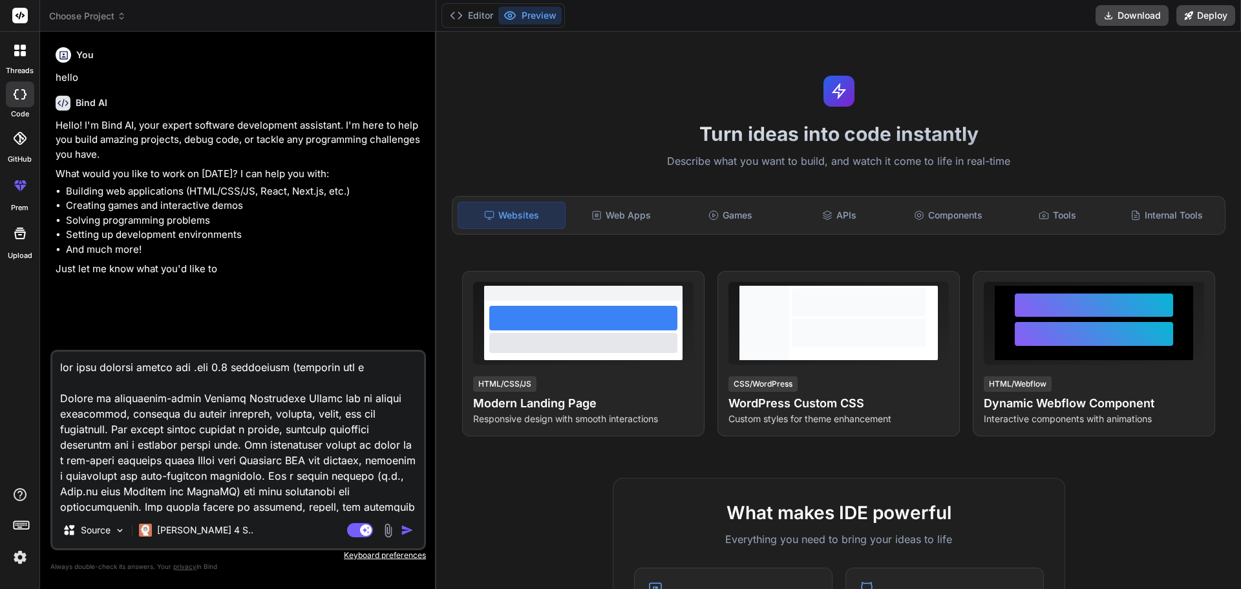
type textarea "for this project please use .net 4.5 completely (frontend and ba Create an ente…"
type textarea "x"
type textarea "for this project please use .net 4.5 completely (frontend and bac Create an ent…"
type textarea "x"
type textarea "for this project please use .net 4.5 completely (frontend and back Create an en…"
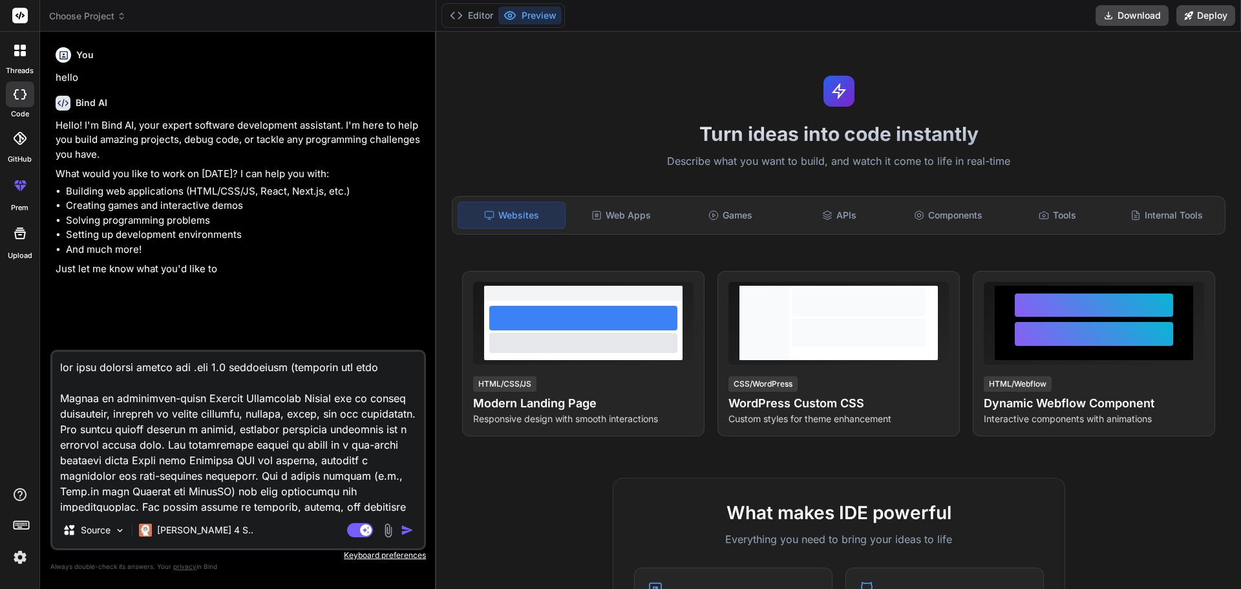
type textarea "x"
type textarea "for this project please use .net 4.5 completely (frontend and [PERSON_NAME] Cre…"
type textarea "x"
type textarea "for this project please use .net 4.5 completely (frontend and [PERSON_NAME] Cre…"
type textarea "x"
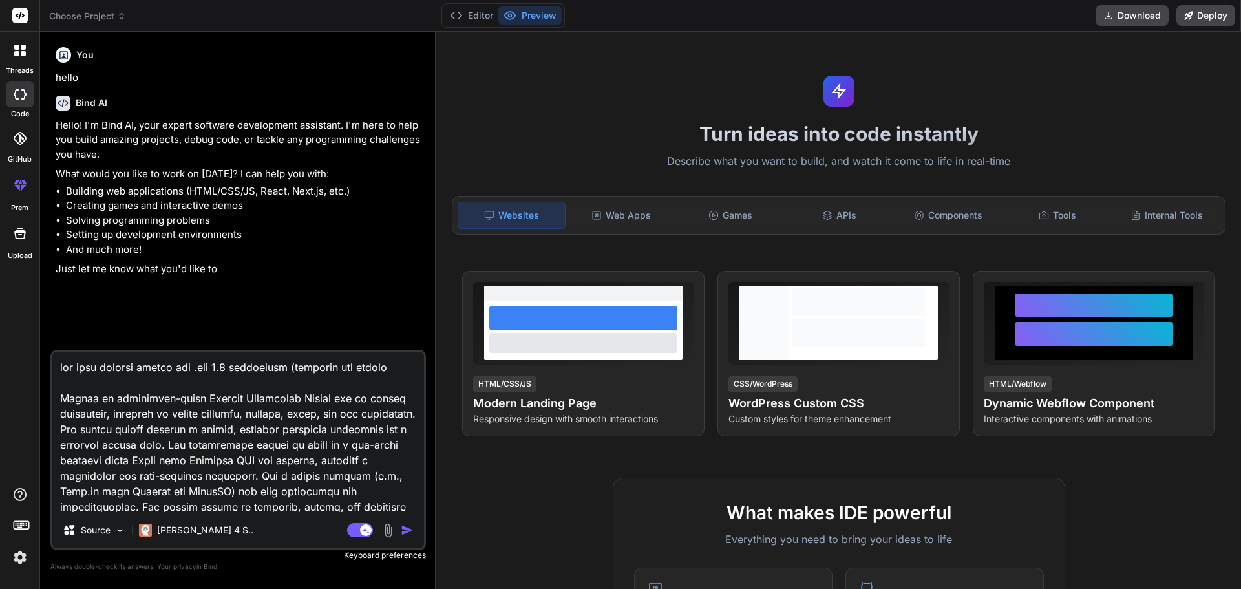
type textarea "for this project please use .net 4.5 completely (frontend and backend Create an…"
type textarea "x"
type textarea "for this project please use .net 4.5 completely (frontend and backend Create an…"
type textarea "x"
type textarea "for this project please use .net 4.5 completely (frontend and backend Create an…"
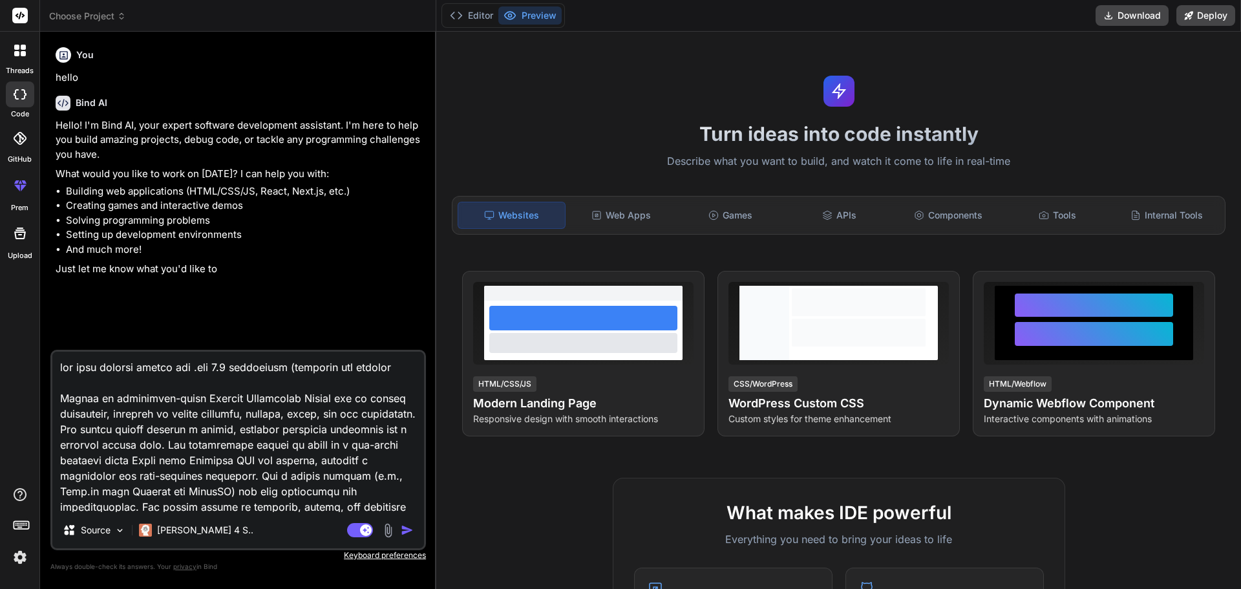
type textarea "x"
type textarea "for this project please use .net 4.5 completely (frontend and backend) Create a…"
type textarea "x"
type textarea "for this project please use .net 4.5 completely (frontend and backend) Create a…"
type textarea "x"
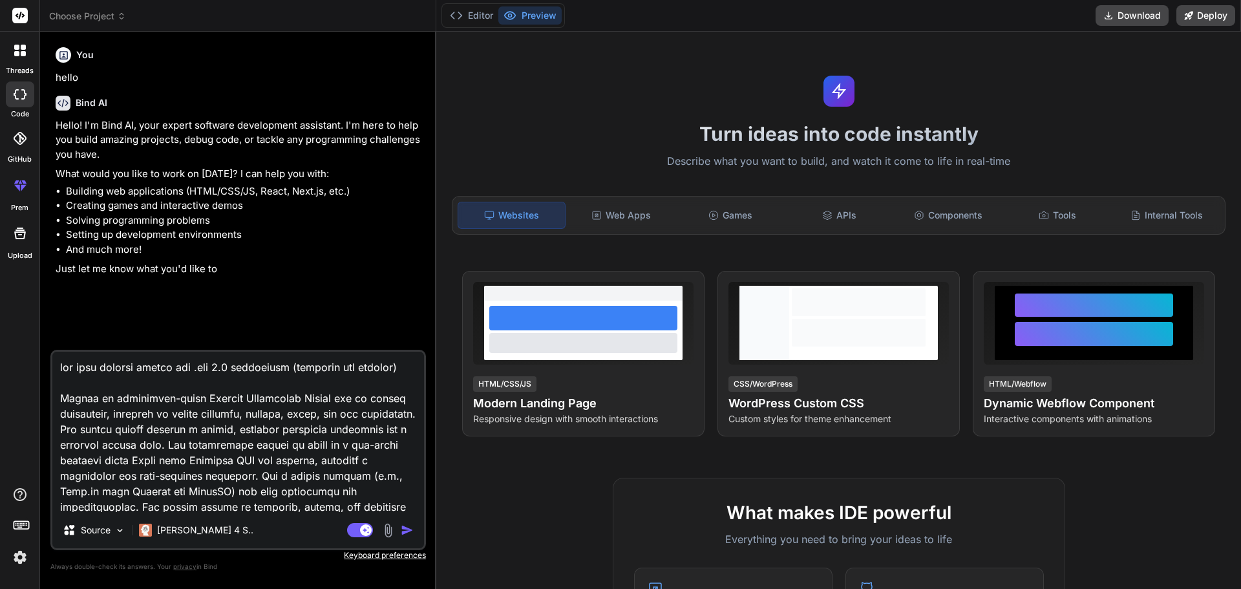
type textarea "for this project please use .net 4.5 completely (frontend and backend) f Create…"
type textarea "x"
type textarea "for this project please use .net 4.5 completely (frontend and backend) fo Creat…"
type textarea "x"
type textarea "for this project please use .net 4.5 completely (frontend and backend) for Crea…"
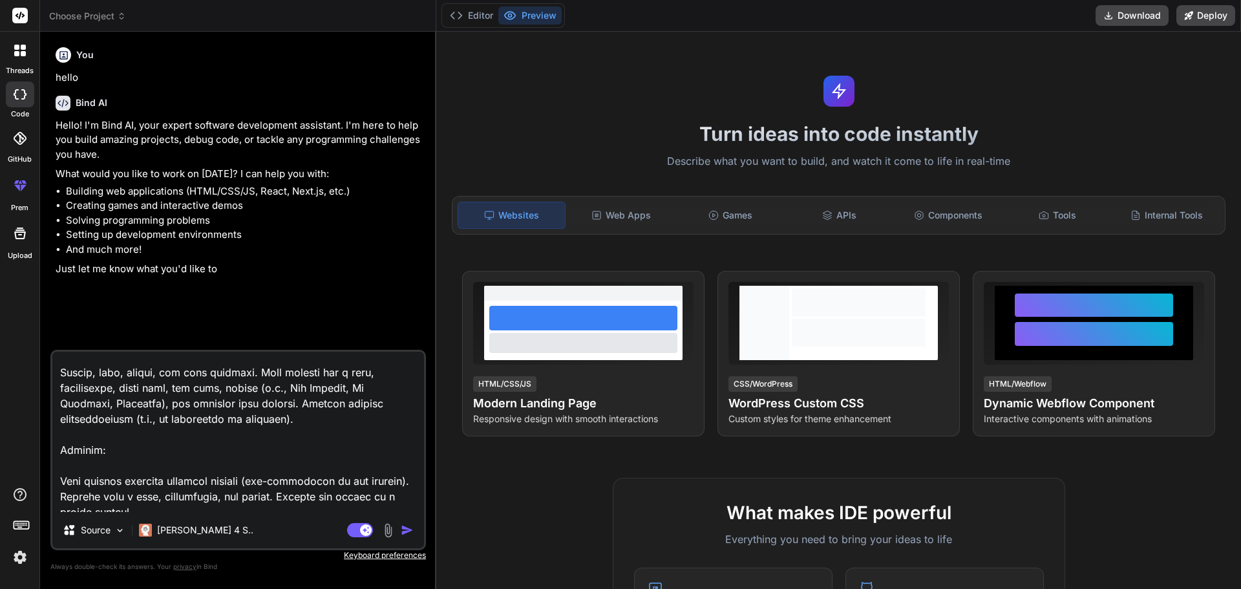
scroll to position [194, 0]
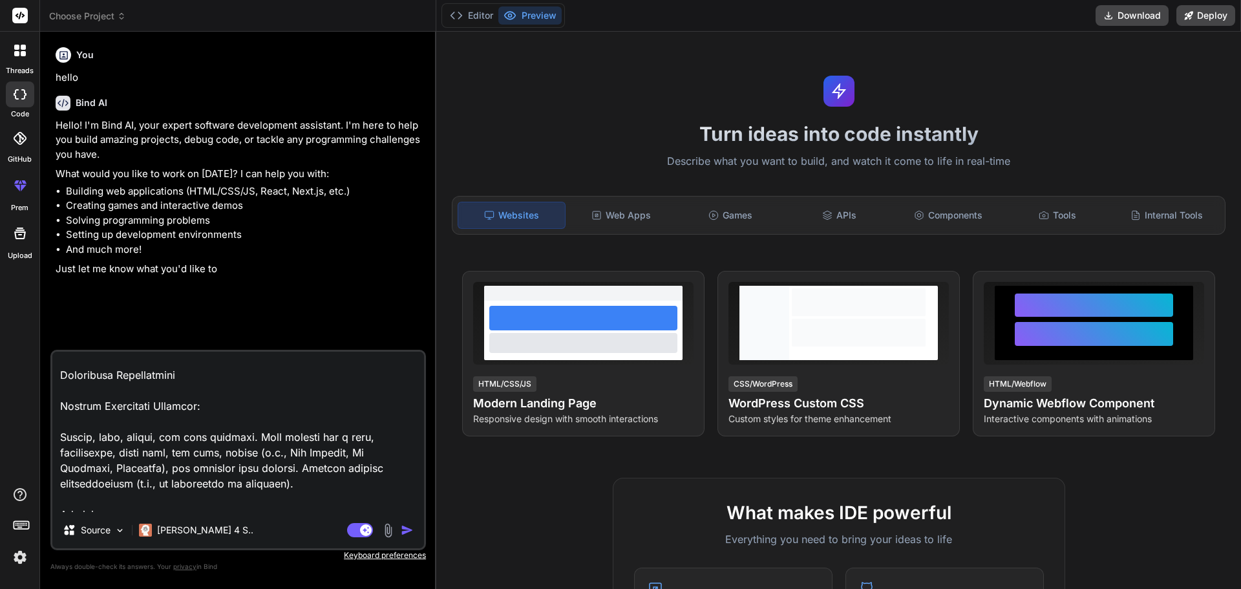
drag, startPoint x: 297, startPoint y: 485, endPoint x: 269, endPoint y: 466, distance: 34.4
click at [269, 466] on textarea at bounding box center [238, 432] width 372 height 160
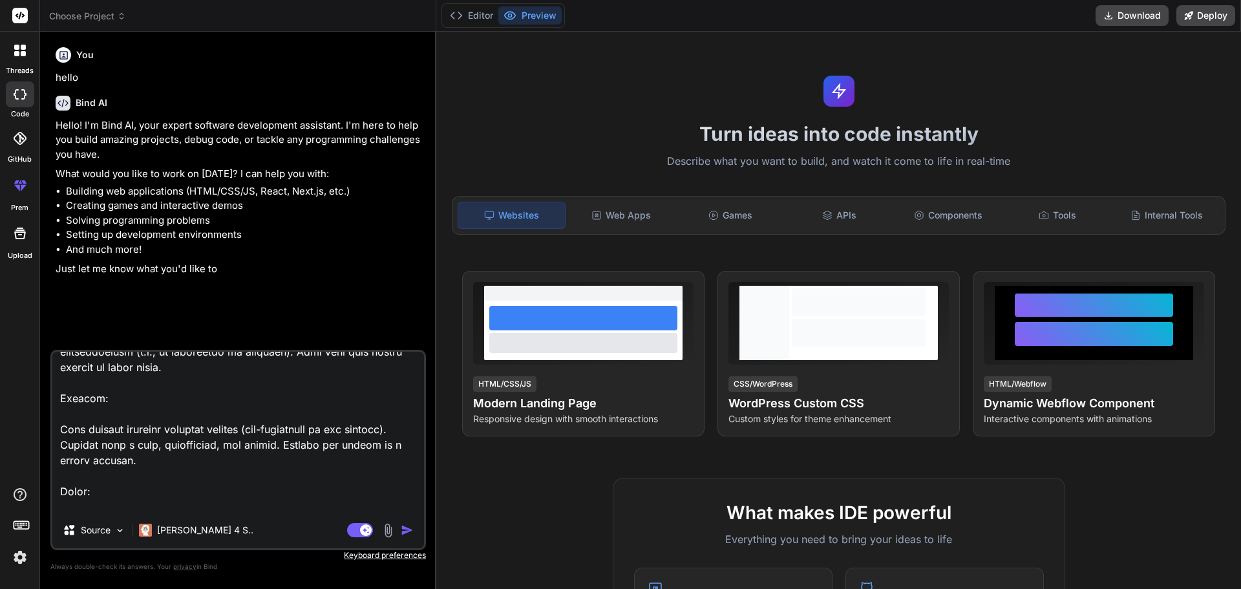
scroll to position [258, 0]
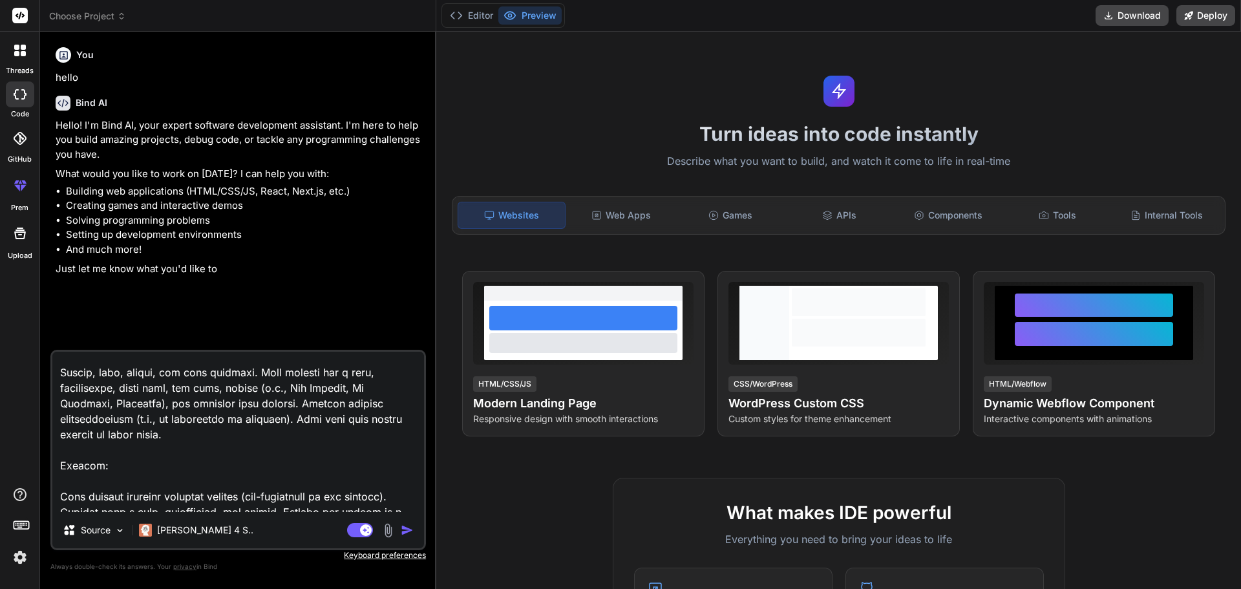
click at [138, 436] on textarea at bounding box center [238, 432] width 372 height 160
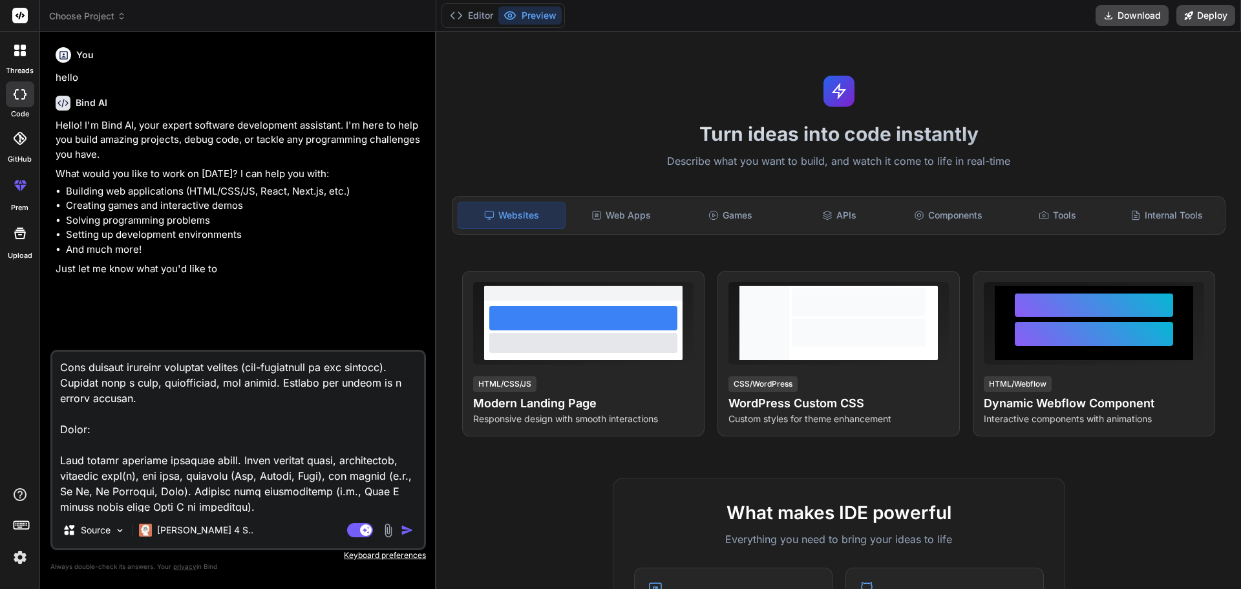
scroll to position [323, 0]
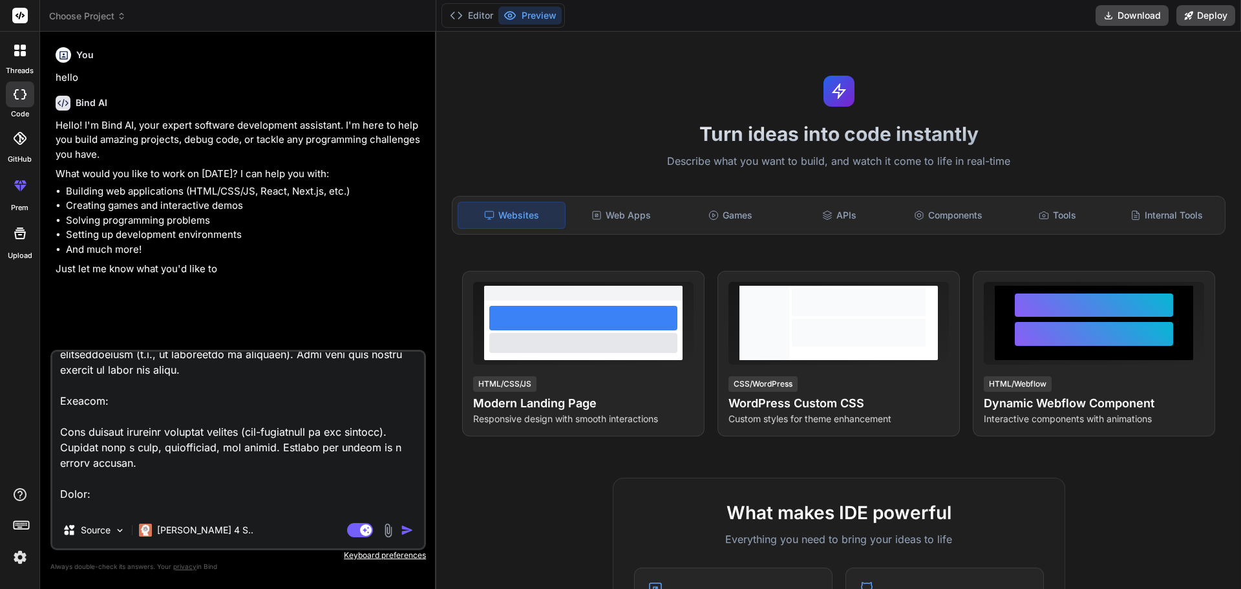
click at [116, 367] on textarea at bounding box center [238, 432] width 372 height 160
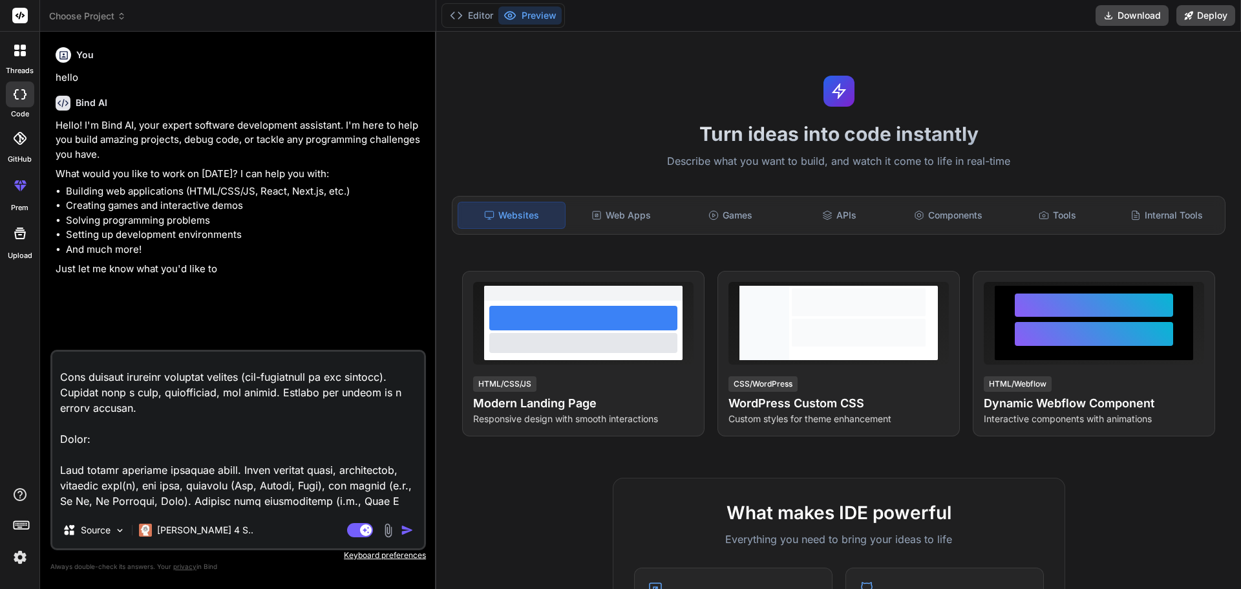
scroll to position [0, 0]
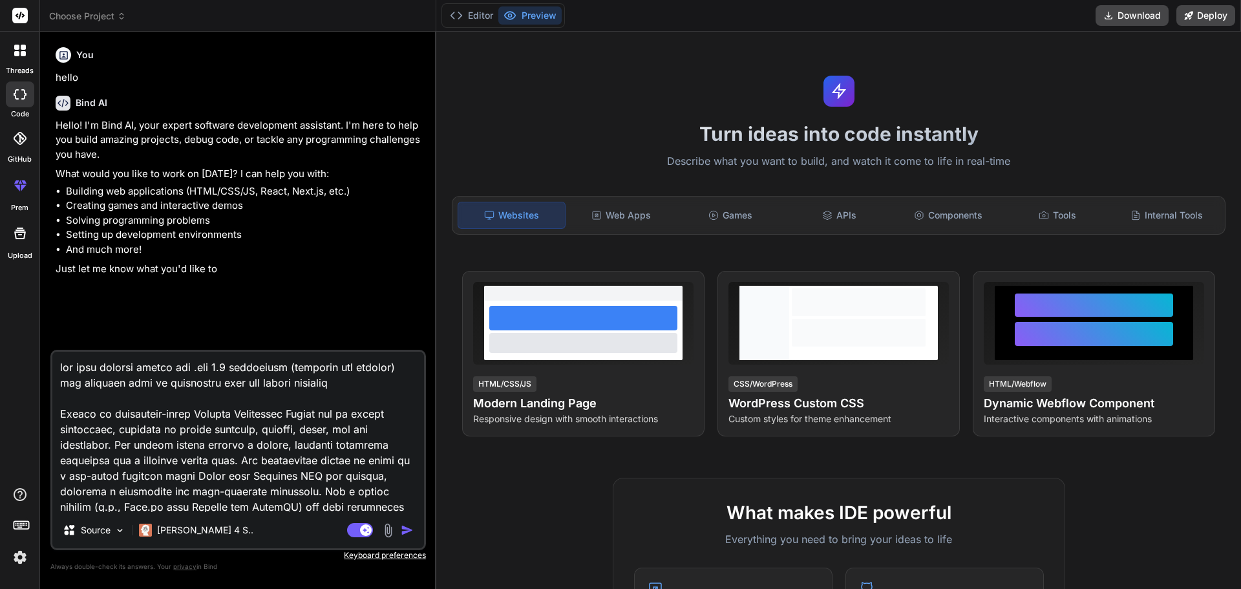
click at [229, 368] on textarea at bounding box center [238, 432] width 372 height 160
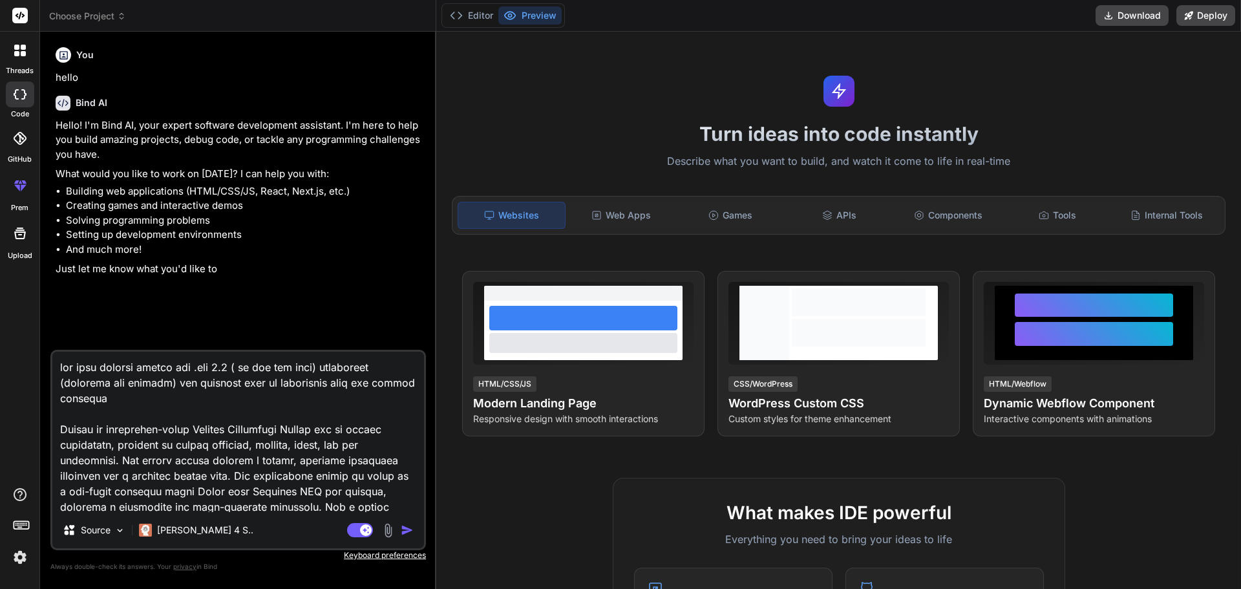
click at [291, 368] on textarea at bounding box center [238, 432] width 372 height 160
click at [403, 529] on img "button" at bounding box center [407, 529] width 13 height 13
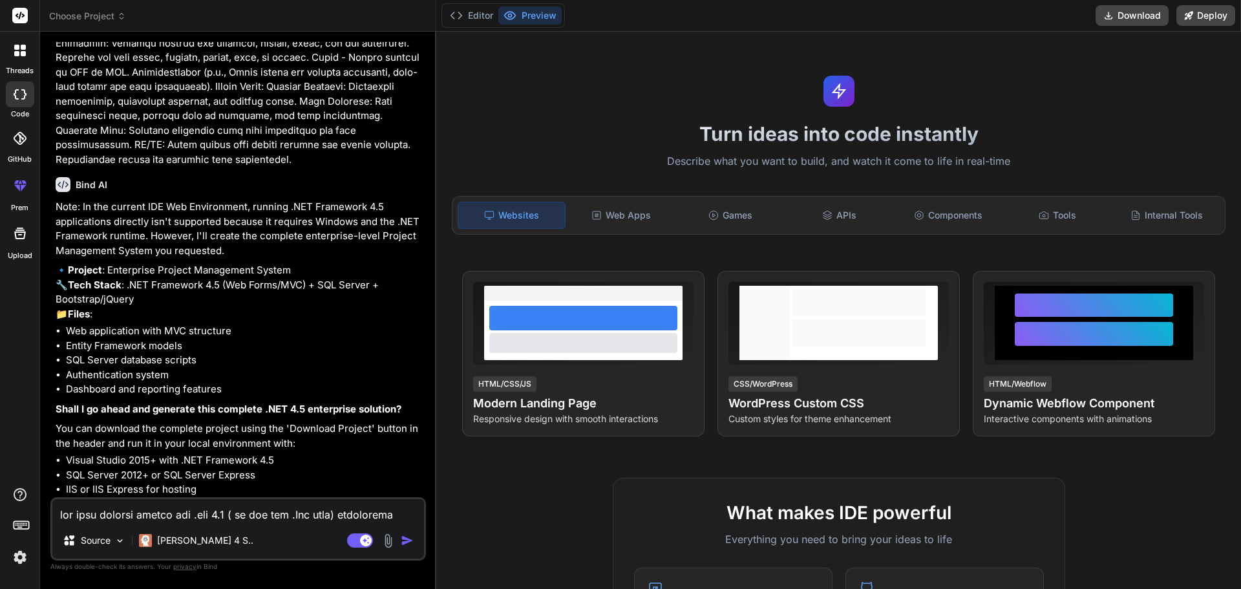
scroll to position [853, 0]
click at [164, 513] on textarea at bounding box center [238, 510] width 372 height 23
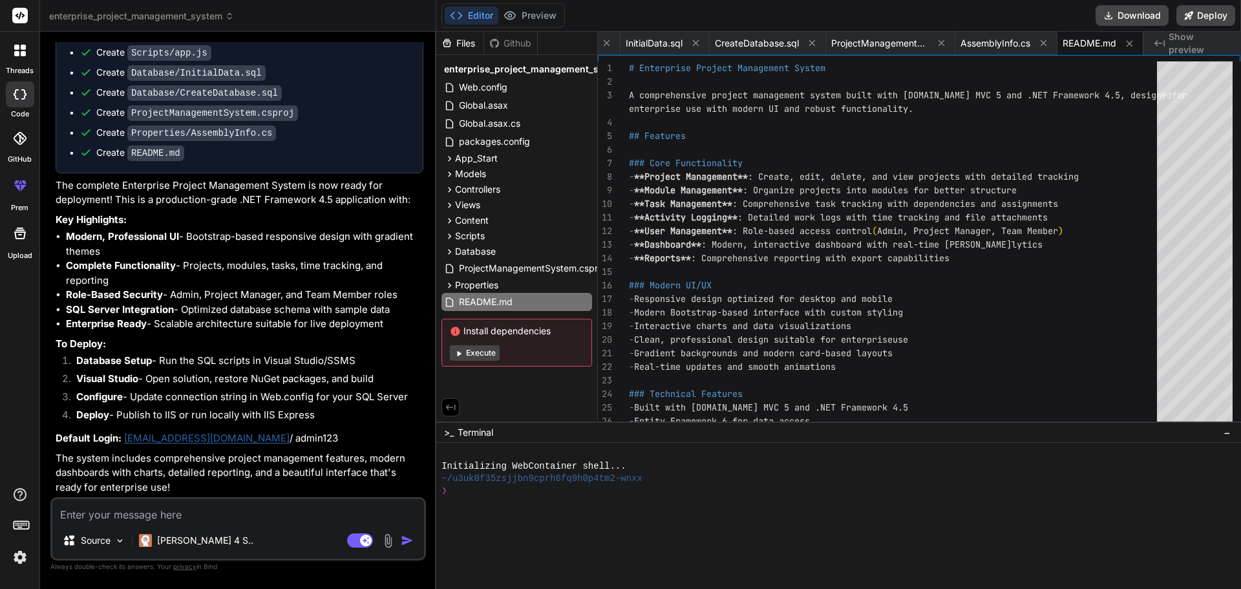
scroll to position [1992, 0]
click at [1121, 19] on button "Download" at bounding box center [1131, 15] width 73 height 21
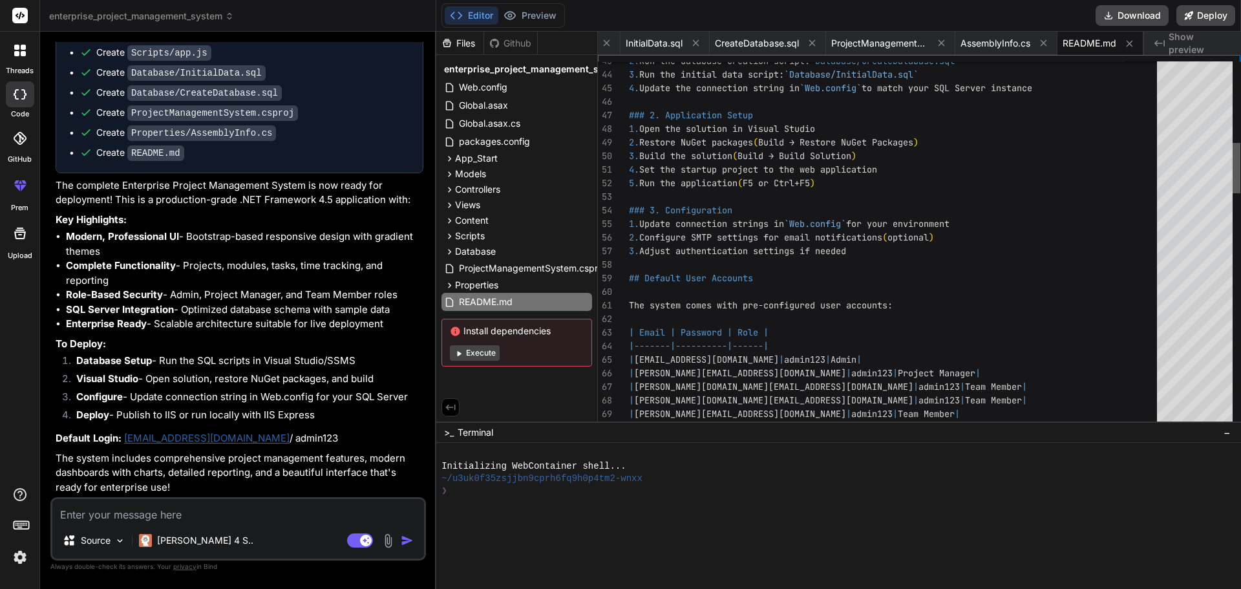
click at [1239, 191] on div at bounding box center [1236, 168] width 8 height 50
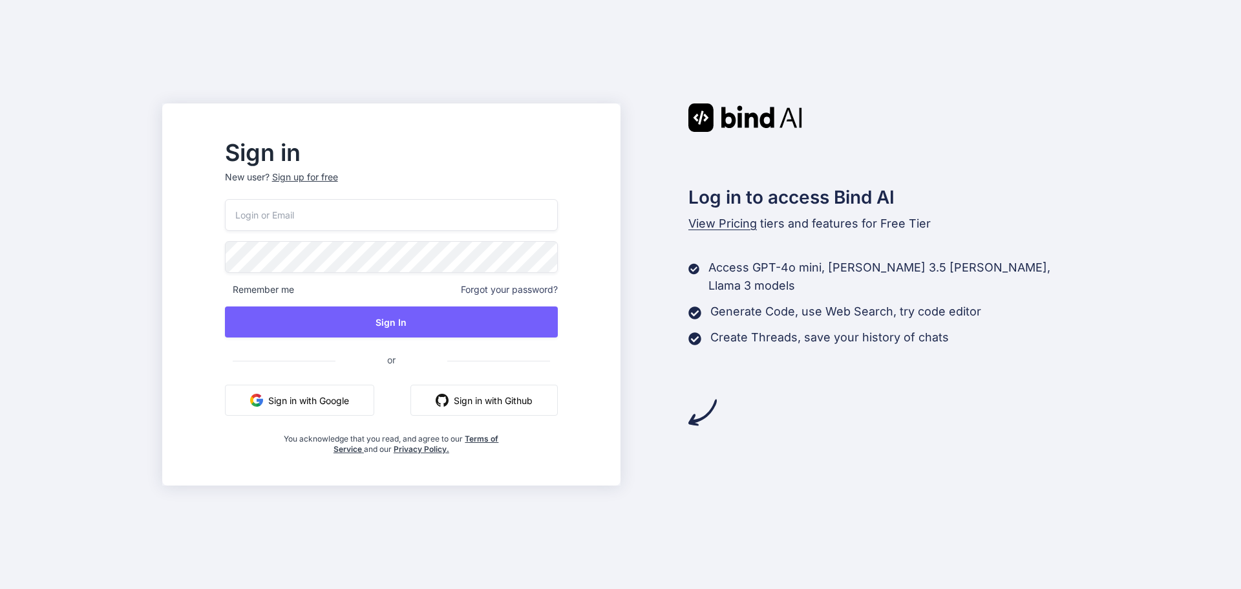
click at [362, 387] on button "Sign in with Google" at bounding box center [299, 400] width 149 height 31
